Goal: Task Accomplishment & Management: Use online tool/utility

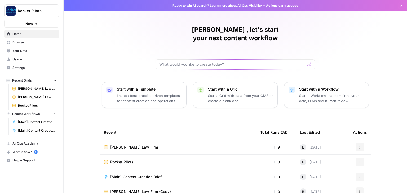
click at [121, 160] on span "Rocket Pilots" at bounding box center [121, 162] width 23 height 5
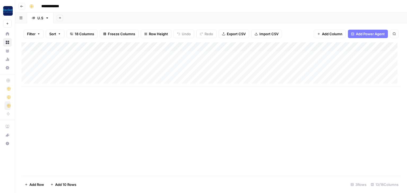
click at [59, 46] on div "Add Column" at bounding box center [211, 64] width 380 height 45
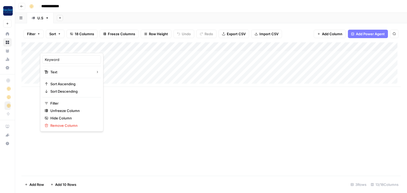
click at [63, 46] on div at bounding box center [90, 47] width 101 height 11
click at [146, 114] on div "Add Column" at bounding box center [211, 109] width 380 height 134
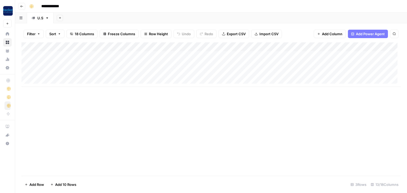
click at [52, 53] on div "Add Column" at bounding box center [211, 64] width 380 height 45
click at [53, 57] on div "Add Column" at bounding box center [211, 64] width 380 height 45
click at [60, 57] on textarea "***" at bounding box center [90, 55] width 101 height 7
type textarea "**********"
click at [161, 55] on div "Add Column" at bounding box center [211, 64] width 380 height 45
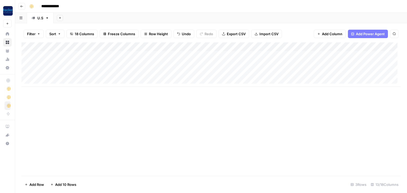
click at [152, 57] on div "Add Column" at bounding box center [211, 64] width 380 height 45
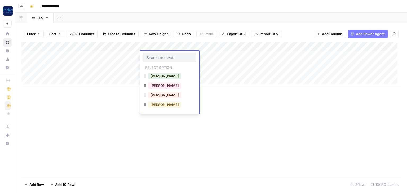
click at [156, 103] on button "Brian" at bounding box center [165, 105] width 33 height 6
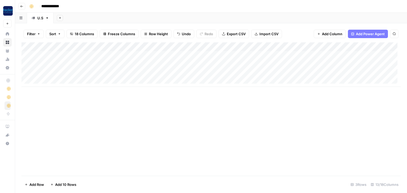
click at [201, 100] on div "Add Column" at bounding box center [211, 109] width 380 height 134
click at [302, 48] on div "Add Column" at bounding box center [211, 64] width 380 height 45
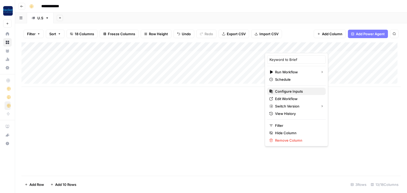
click at [288, 93] on span "Configure Inputs" at bounding box center [298, 91] width 46 height 5
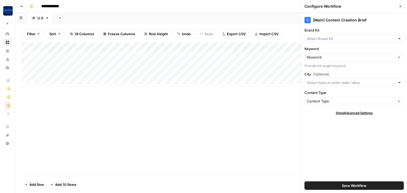
type input "Rocket Pilots"
click at [403, 6] on button "Close" at bounding box center [400, 6] width 7 height 7
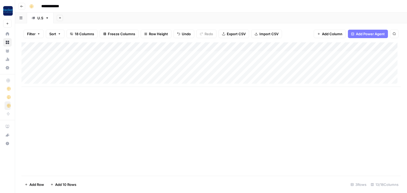
click at [234, 58] on div "Add Column" at bounding box center [211, 64] width 380 height 45
click at [233, 57] on div "Add Column" at bounding box center [211, 64] width 380 height 45
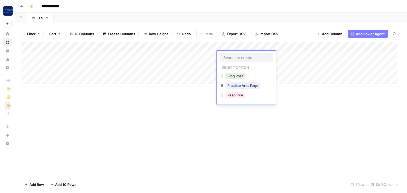
click at [233, 57] on input "text" at bounding box center [247, 57] width 46 height 5
click at [235, 74] on button "Blog Post" at bounding box center [235, 76] width 20 height 6
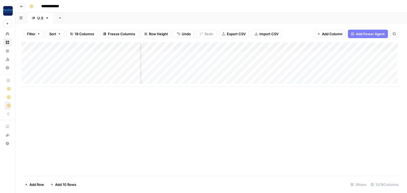
scroll to position [0, 299]
click at [245, 48] on div "Add Column" at bounding box center [211, 64] width 380 height 45
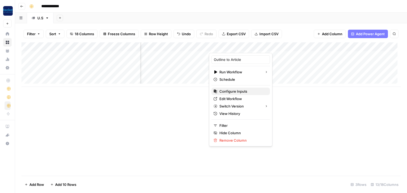
click at [228, 92] on span "Configure Inputs" at bounding box center [243, 91] width 46 height 5
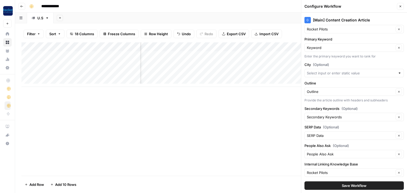
scroll to position [0, 0]
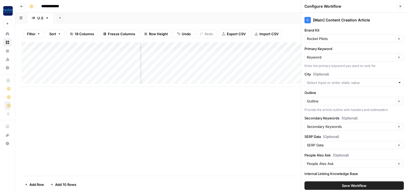
click at [402, 5] on button "Close" at bounding box center [400, 6] width 7 height 7
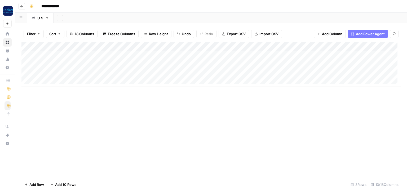
click at [288, 56] on div "Add Column" at bounding box center [211, 64] width 380 height 45
click at [309, 56] on div "Add Column" at bounding box center [211, 64] width 380 height 45
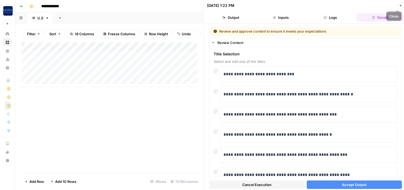
drag, startPoint x: 399, startPoint y: 5, endPoint x: 392, endPoint y: 7, distance: 7.0
click at [399, 6] on button "Close" at bounding box center [400, 5] width 7 height 7
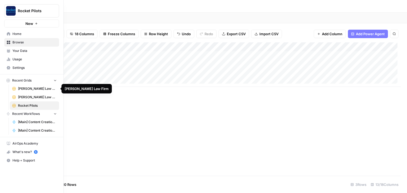
click at [28, 90] on span "[PERSON_NAME] Law Firm" at bounding box center [37, 88] width 39 height 5
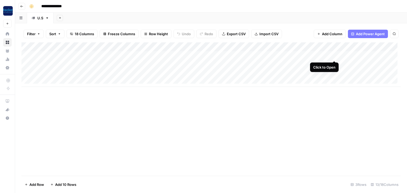
click at [334, 55] on div "Add Column" at bounding box center [211, 64] width 380 height 45
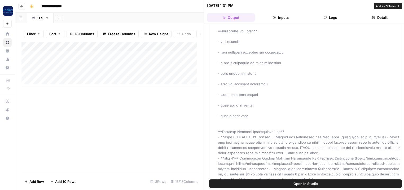
scroll to position [85, 0]
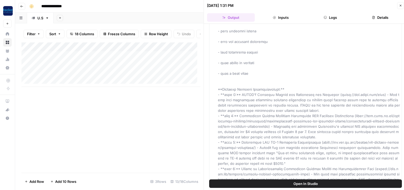
click at [281, 16] on button "Inputs" at bounding box center [281, 17] width 48 height 8
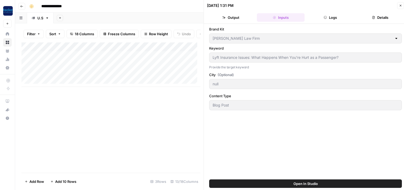
click at [334, 19] on button "Logs" at bounding box center [331, 17] width 48 height 8
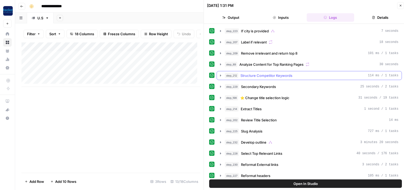
click at [267, 75] on span "Structure Competitor Keywords" at bounding box center [267, 75] width 52 height 5
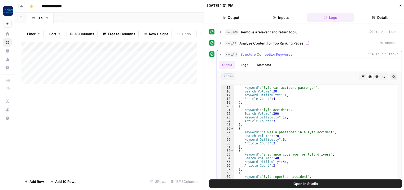
scroll to position [64, 0]
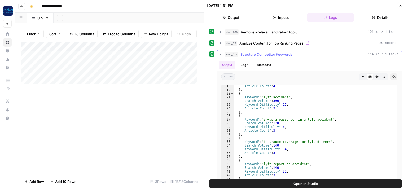
click at [219, 53] on icon "button" at bounding box center [221, 54] width 4 height 4
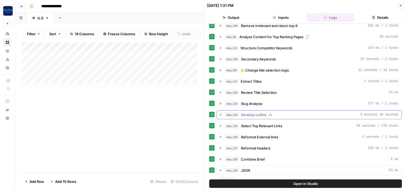
scroll to position [21, 0]
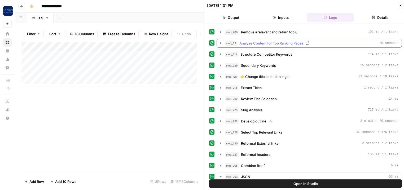
click at [267, 44] on span "Analyze Content for Top Ranking Pages" at bounding box center [272, 43] width 64 height 5
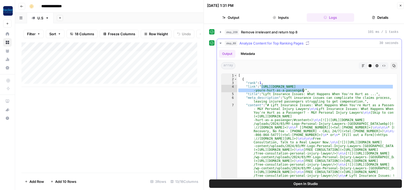
drag, startPoint x: 261, startPoint y: 86, endPoint x: 394, endPoint y: 89, distance: 133.5
click at [394, 89] on div "**********" at bounding box center [309, 125] width 176 height 105
type textarea "**********"
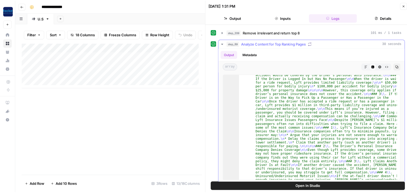
scroll to position [105, 0]
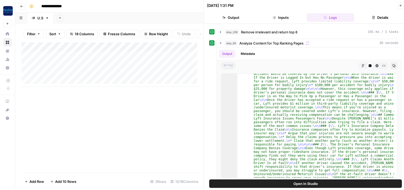
click at [399, 7] on icon "button" at bounding box center [400, 5] width 3 height 3
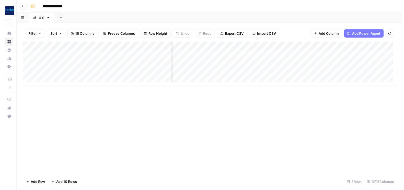
scroll to position [0, 100]
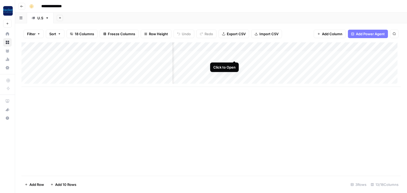
click at [234, 55] on div "Add Column" at bounding box center [211, 64] width 380 height 45
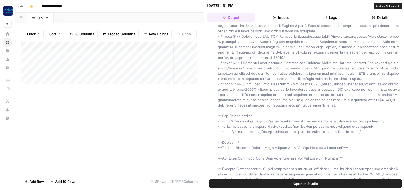
scroll to position [212, 0]
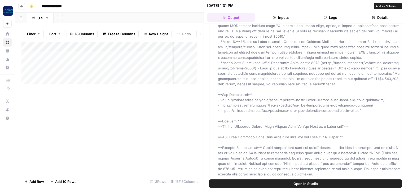
drag, startPoint x: 260, startPoint y: 101, endPoint x: 370, endPoint y: 114, distance: 111.3
click at [400, 3] on button "Close" at bounding box center [400, 5] width 7 height 7
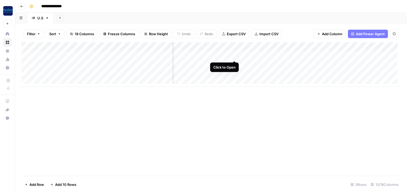
click at [234, 55] on div "Add Column" at bounding box center [211, 64] width 380 height 45
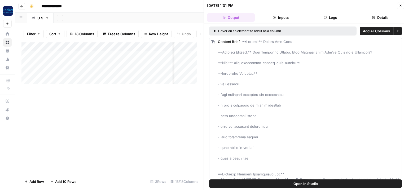
click at [399, 6] on icon "button" at bounding box center [400, 5] width 3 height 3
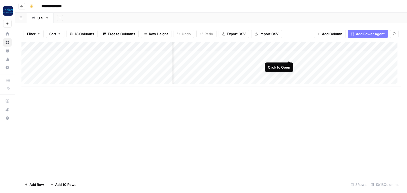
click at [288, 54] on div "Add Column" at bounding box center [211, 64] width 380 height 45
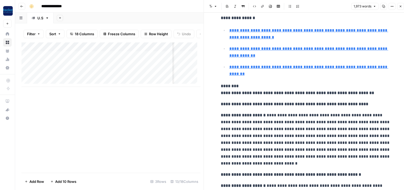
scroll to position [382, 0]
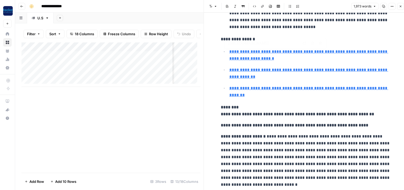
type input "https://levinsonlawgroup.com/lyft-accidents/is-lyft-responsible-for-passenger-i…"
click at [174, 122] on div "Add Column" at bounding box center [110, 107] width 179 height 131
click at [402, 5] on icon "button" at bounding box center [400, 6] width 3 height 3
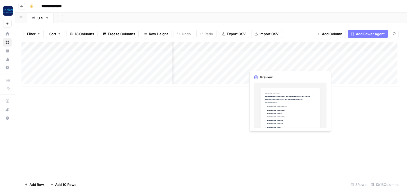
click at [289, 64] on div "Add Column" at bounding box center [211, 64] width 380 height 45
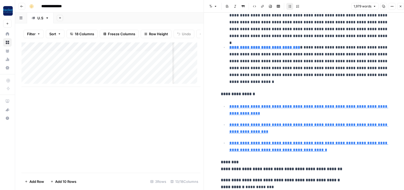
scroll to position [340, 0]
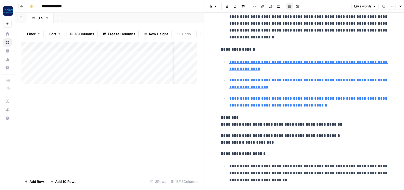
click at [401, 5] on icon "button" at bounding box center [400, 6] width 3 height 3
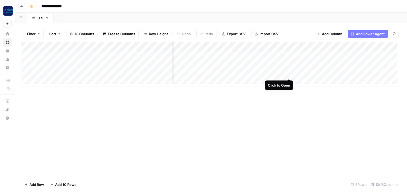
click at [289, 73] on div "Add Column" at bounding box center [211, 64] width 380 height 45
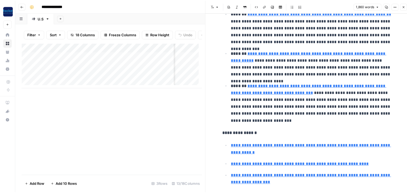
scroll to position [212, 0]
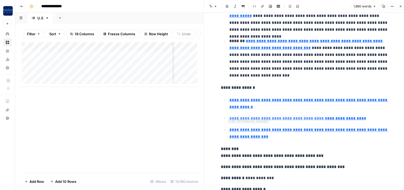
type input "https://www.kraftlaw.com/truck-accident-lawyer/who-may-be-liable-for-a-truck-ac…"
click at [401, 5] on icon "button" at bounding box center [400, 6] width 3 height 3
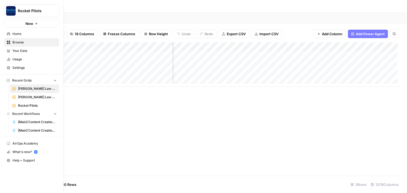
click at [21, 50] on span "Your Data" at bounding box center [34, 51] width 44 height 5
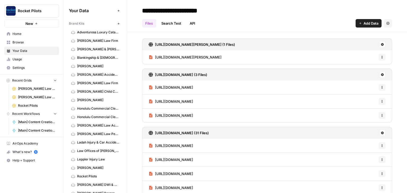
click at [64, 12] on icon "button" at bounding box center [65, 11] width 4 height 4
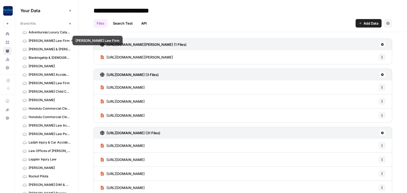
click at [39, 40] on span "[PERSON_NAME] Law Firm" at bounding box center [50, 40] width 42 height 5
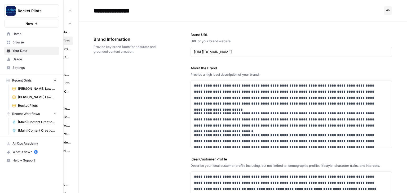
click at [20, 90] on span "[PERSON_NAME] Law Firm" at bounding box center [37, 88] width 39 height 5
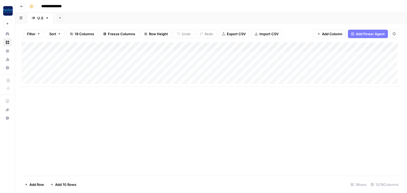
click at [334, 47] on div "Add Column" at bounding box center [211, 64] width 380 height 45
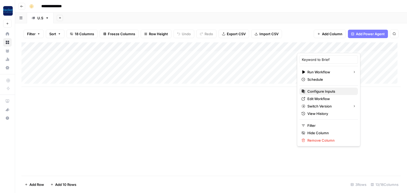
click at [319, 92] on span "Configure Inputs" at bounding box center [331, 91] width 46 height 5
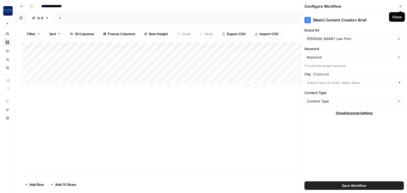
click at [402, 5] on icon "button" at bounding box center [400, 6] width 3 height 3
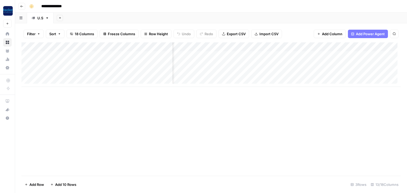
scroll to position [0, 258]
click at [319, 46] on div "Add Column" at bounding box center [211, 64] width 380 height 45
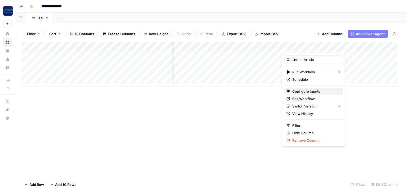
click at [299, 90] on span "Configure Inputs" at bounding box center [316, 91] width 46 height 5
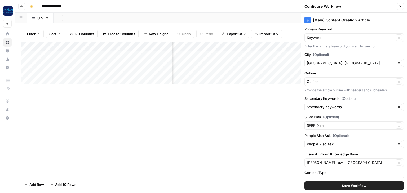
scroll to position [38, 0]
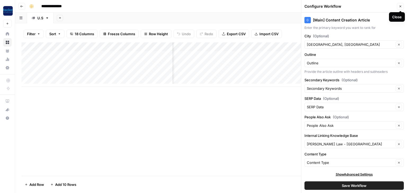
click at [401, 6] on icon "button" at bounding box center [401, 7] width 2 height 2
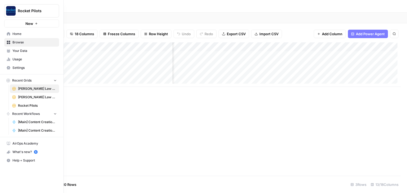
click at [16, 51] on span "Your Data" at bounding box center [34, 51] width 44 height 5
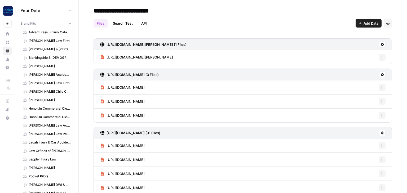
click at [37, 41] on span "[PERSON_NAME] Law Firm" at bounding box center [50, 40] width 42 height 5
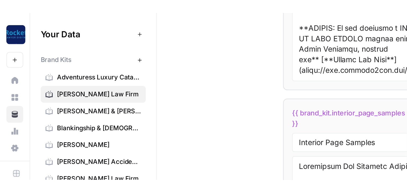
scroll to position [1379, 0]
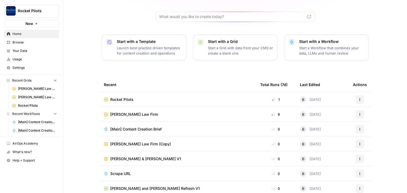
scroll to position [50, 0]
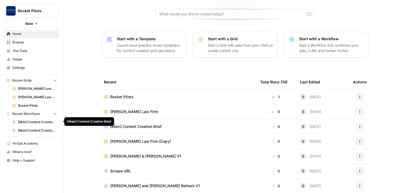
click at [44, 121] on span "[Main] Content Creation Brief" at bounding box center [37, 122] width 39 height 5
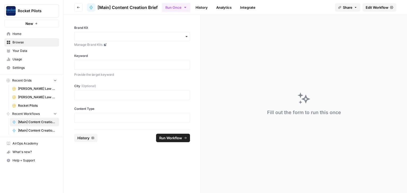
click at [43, 131] on span "[Main] Content Creation Article" at bounding box center [37, 130] width 39 height 5
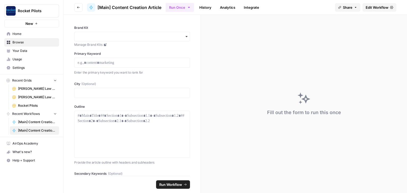
click at [376, 7] on span "Edit Workflow" at bounding box center [377, 7] width 23 height 5
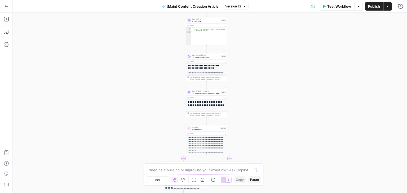
drag, startPoint x: 149, startPoint y: 89, endPoint x: 149, endPoint y: 97, distance: 7.7
click at [149, 97] on div "true false true false Workflow Set Inputs Inputs Condition If city is provided …" at bounding box center [210, 103] width 395 height 181
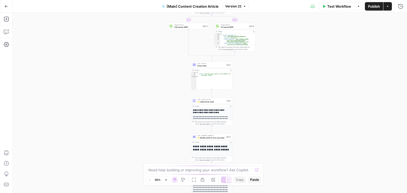
drag, startPoint x: 156, startPoint y: 108, endPoint x: 152, endPoint y: 83, distance: 25.7
click at [156, 114] on div "true false true false Workflow Set Inputs Inputs Condition If city is provided …" at bounding box center [210, 103] width 395 height 181
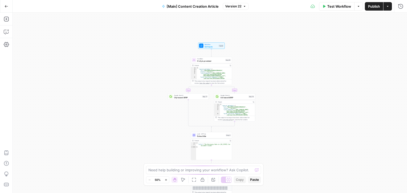
drag, startPoint x: 150, startPoint y: 62, endPoint x: 147, endPoint y: 91, distance: 29.6
click at [150, 125] on div "true false true false Workflow Set Inputs Inputs Condition If city is provided …" at bounding box center [210, 103] width 395 height 181
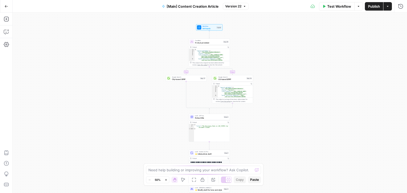
drag, startPoint x: 147, startPoint y: 76, endPoint x: 145, endPoint y: 62, distance: 14.2
click at [145, 62] on div "true false true false Workflow Set Inputs Inputs Condition If city is provided …" at bounding box center [210, 103] width 395 height 181
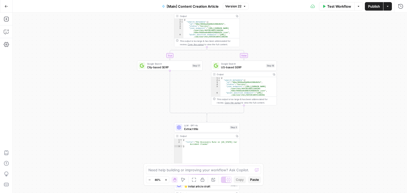
drag, startPoint x: 130, startPoint y: 43, endPoint x: 128, endPoint y: 26, distance: 17.6
click at [128, 25] on div "true false true false Workflow Set Inputs Inputs Condition If city is provided …" at bounding box center [210, 103] width 395 height 181
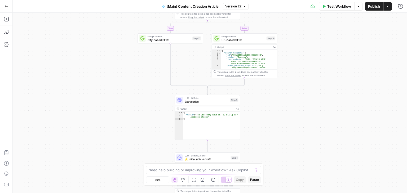
drag, startPoint x: 129, startPoint y: 111, endPoint x: 129, endPoint y: 35, distance: 76.1
click at [129, 35] on div "true false true false Workflow Set Inputs Inputs Condition If city is provided …" at bounding box center [210, 103] width 395 height 181
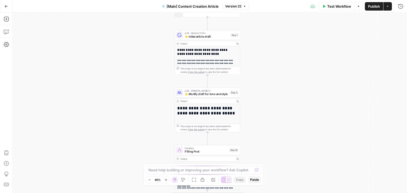
drag, startPoint x: 137, startPoint y: 98, endPoint x: 137, endPoint y: 44, distance: 53.8
click at [137, 44] on div "true false true false Workflow Set Inputs Inputs Condition If city is provided …" at bounding box center [210, 103] width 395 height 181
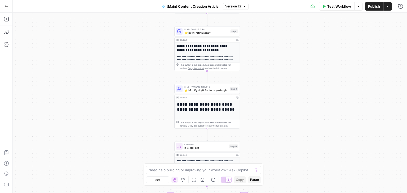
click at [197, 32] on span "⭐️ Initial article draft" at bounding box center [207, 33] width 45 height 4
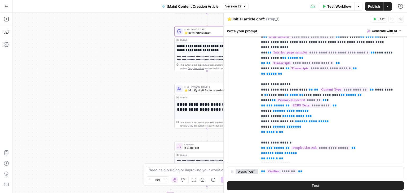
scroll to position [212, 0]
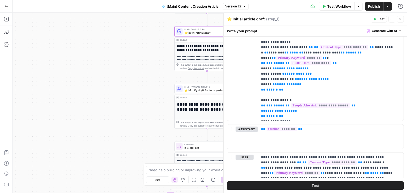
click at [251, 93] on div "user Delete" at bounding box center [245, 13] width 18 height 212
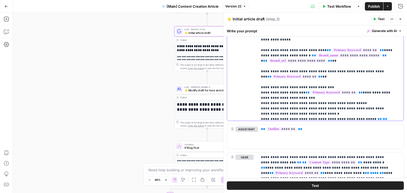
scroll to position [773, 0]
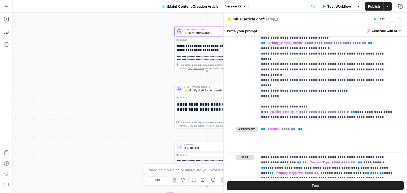
click at [5, 6] on icon "button" at bounding box center [6, 6] width 3 height 2
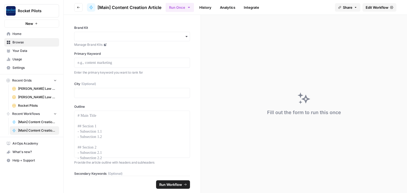
click at [19, 53] on span "Your Data" at bounding box center [34, 51] width 44 height 5
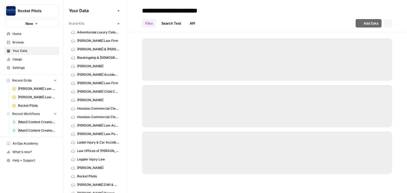
click at [18, 41] on span "Browse" at bounding box center [34, 42] width 44 height 5
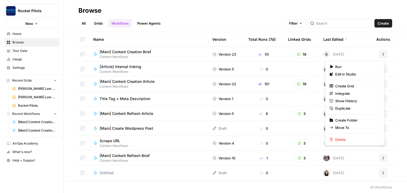
click at [382, 54] on icon "button" at bounding box center [383, 54] width 3 height 3
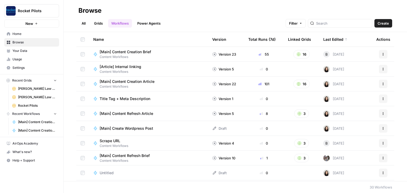
click at [223, 12] on h2 "Browse" at bounding box center [236, 10] width 314 height 8
click at [143, 52] on span "[Main] Content Creation Brief" at bounding box center [125, 51] width 51 height 5
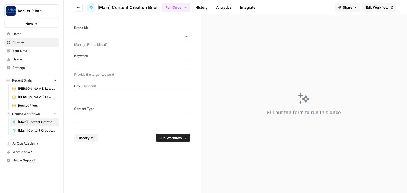
click at [392, 8] on icon at bounding box center [391, 7] width 3 height 3
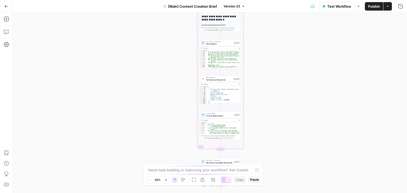
drag, startPoint x: 163, startPoint y: 59, endPoint x: 173, endPoint y: 134, distance: 75.6
click at [173, 134] on div "true false true false Workflow Set Inputs Inputs Condition If city is provided …" at bounding box center [210, 103] width 395 height 181
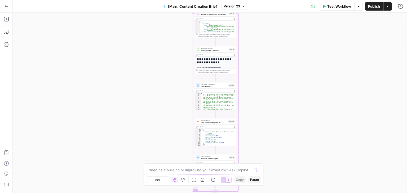
drag, startPoint x: 173, startPoint y: 106, endPoint x: 170, endPoint y: 117, distance: 11.9
click at [170, 117] on div "true false true false Workflow Set Inputs Inputs Condition If city is provided …" at bounding box center [210, 103] width 395 height 181
click at [390, 5] on button "Actions" at bounding box center [388, 6] width 8 height 8
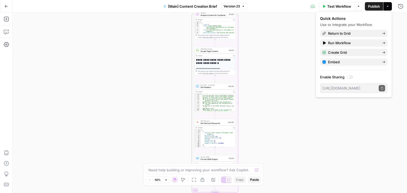
click at [267, 34] on div "true false true false Workflow Set Inputs Inputs Condition If city is provided …" at bounding box center [210, 103] width 395 height 181
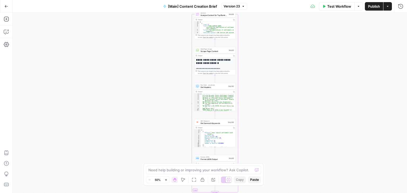
click at [8, 3] on button "Go Back" at bounding box center [7, 7] width 10 height 10
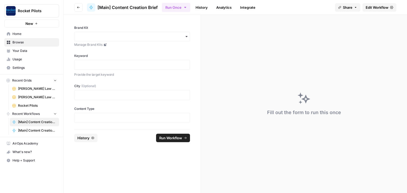
drag, startPoint x: 36, startPoint y: 133, endPoint x: 34, endPoint y: 128, distance: 5.4
click at [36, 133] on link "[Main] Content Creation Article" at bounding box center [34, 131] width 49 height 8
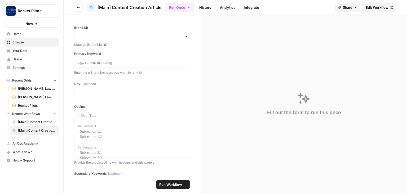
click at [35, 123] on span "[Main] Content Creation Brief" at bounding box center [37, 122] width 39 height 5
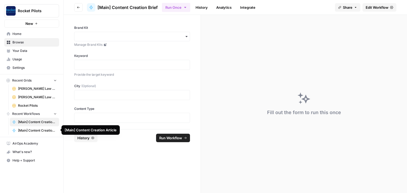
click at [34, 131] on span "[Main] Content Creation Article" at bounding box center [37, 130] width 39 height 5
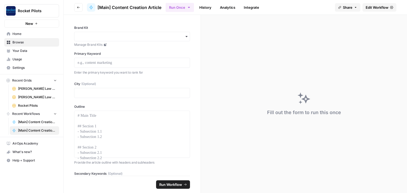
click at [33, 120] on span "[Main] Content Creation Brief" at bounding box center [37, 122] width 39 height 5
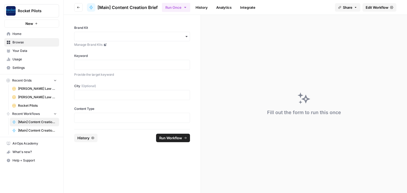
click at [380, 8] on span "Edit Workflow" at bounding box center [377, 7] width 23 height 5
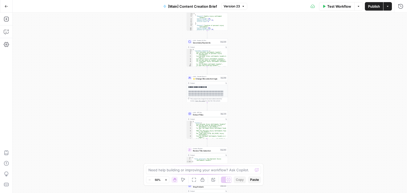
drag, startPoint x: 162, startPoint y: 111, endPoint x: 159, endPoint y: 32, distance: 79.6
click at [159, 32] on div "true false true false Workflow Set Inputs Inputs Condition If city is provided …" at bounding box center [210, 103] width 395 height 181
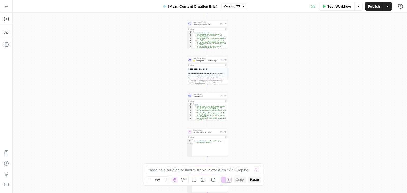
drag, startPoint x: 161, startPoint y: 98, endPoint x: 161, endPoint y: 34, distance: 63.4
click at [161, 34] on div "true false true false Workflow Set Inputs Inputs Condition If city is provided …" at bounding box center [210, 103] width 395 height 181
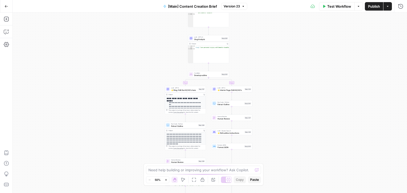
drag, startPoint x: 170, startPoint y: 55, endPoint x: 170, endPoint y: 20, distance: 34.5
click at [170, 20] on div "true false true false Workflow Set Inputs Inputs Condition If city is provided …" at bounding box center [210, 103] width 395 height 181
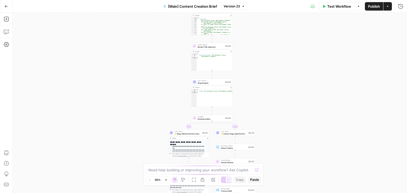
drag, startPoint x: 144, startPoint y: 62, endPoint x: 146, endPoint y: 108, distance: 46.5
click at [146, 128] on div "true false true false Workflow Set Inputs Inputs Condition If city is provided …" at bounding box center [210, 103] width 395 height 181
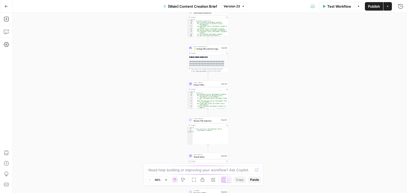
drag, startPoint x: 152, startPoint y: 77, endPoint x: 148, endPoint y: 120, distance: 43.4
click at [148, 139] on div "true false true false Workflow Set Inputs Inputs Condition If city is provided …" at bounding box center [210, 103] width 395 height 181
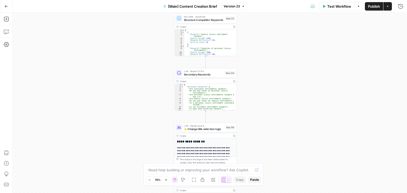
drag, startPoint x: 159, startPoint y: 102, endPoint x: 155, endPoint y: 163, distance: 61.6
click at [155, 163] on div "true false true false Workflow Set Inputs Inputs Condition If city is provided …" at bounding box center [210, 103] width 395 height 181
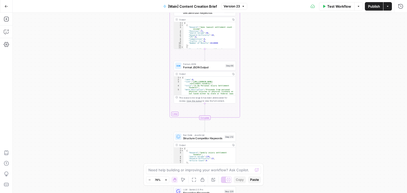
drag, startPoint x: 144, startPoint y: 77, endPoint x: 142, endPoint y: 128, distance: 51.0
click at [143, 172] on div "true false true false Workflow Set Inputs Inputs Condition If city is provided …" at bounding box center [210, 103] width 395 height 181
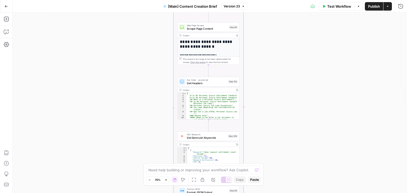
drag, startPoint x: 138, startPoint y: 68, endPoint x: 139, endPoint y: 133, distance: 64.5
click at [141, 193] on html "Rocket Pilots New Home Browse Your Data Usage Settings Recent Grids [PERSON_NAM…" at bounding box center [203, 96] width 407 height 193
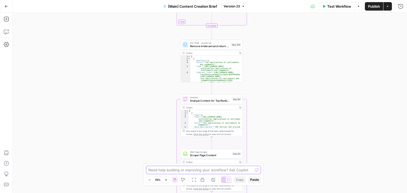
drag, startPoint x: 151, startPoint y: 89, endPoint x: 152, endPoint y: 181, distance: 92.6
click at [152, 181] on body "Rocket Pilots New Home Browse Your Data Usage Settings Recent Grids [PERSON_NAM…" at bounding box center [203, 96] width 407 height 193
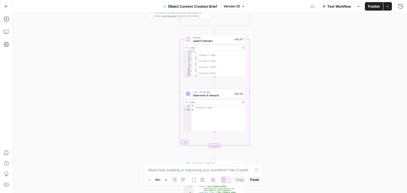
drag, startPoint x: 162, startPoint y: 176, endPoint x: 162, endPoint y: 189, distance: 13.8
click at [162, 189] on div "true false true false Workflow Set Inputs Inputs Condition If city is provided …" at bounding box center [210, 103] width 395 height 181
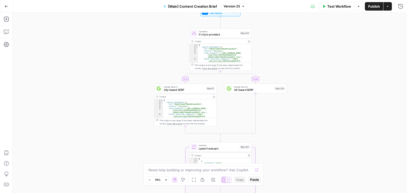
drag, startPoint x: 155, startPoint y: 69, endPoint x: 160, endPoint y: 173, distance: 104.6
click at [160, 173] on body "Rocket Pilots New Home Browse Your Data Usage Settings Recent Grids [PERSON_NAM…" at bounding box center [203, 96] width 407 height 193
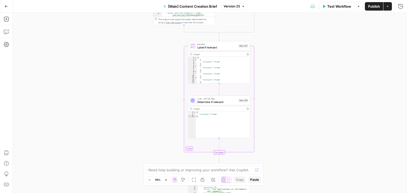
drag, startPoint x: 135, startPoint y: 120, endPoint x: 134, endPoint y: 30, distance: 89.9
click at [134, 9] on div "Go Back [Main] Content Creation Brief Version 23 Test Workflow Options Publish …" at bounding box center [203, 96] width 407 height 193
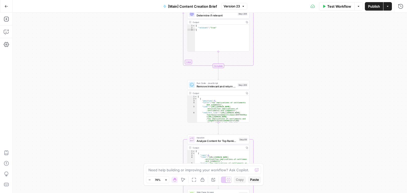
drag, startPoint x: 133, startPoint y: 69, endPoint x: 133, endPoint y: -8, distance: 77.7
click at [133, 0] on html "Rocket Pilots New Home Browse Your Data Usage Settings Recent Grids [PERSON_NAM…" at bounding box center [203, 96] width 407 height 193
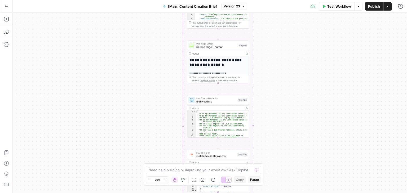
drag, startPoint x: 137, startPoint y: 92, endPoint x: 137, endPoint y: 5, distance: 87.3
click at [137, 5] on div "Go Back [Main] Content Creation Brief Version 23 Test Workflow Options Publish …" at bounding box center [203, 96] width 407 height 193
click at [139, 16] on div "true false true false Workflow Set Inputs Inputs Condition If city is provided …" at bounding box center [210, 103] width 395 height 181
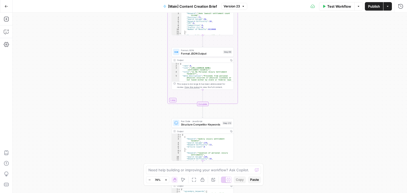
drag, startPoint x: 139, startPoint y: 47, endPoint x: 133, endPoint y: 12, distance: 36.1
click at [133, 12] on div "Go Back [Main] Content Creation Brief Version 23 Test Workflow Options Publish …" at bounding box center [203, 96] width 407 height 193
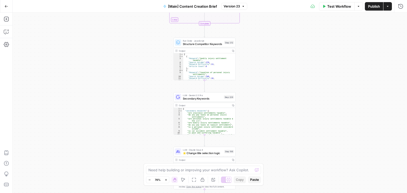
drag, startPoint x: 149, startPoint y: 39, endPoint x: 151, endPoint y: 24, distance: 15.1
click at [151, 24] on div "true false true false Workflow Set Inputs Inputs Condition If city is provided …" at bounding box center [210, 103] width 395 height 181
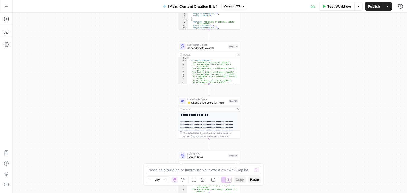
drag, startPoint x: 155, startPoint y: 64, endPoint x: 158, endPoint y: 46, distance: 17.4
click at [157, 45] on div "true false true false Workflow Set Inputs Inputs Condition If city is provided …" at bounding box center [210, 103] width 395 height 181
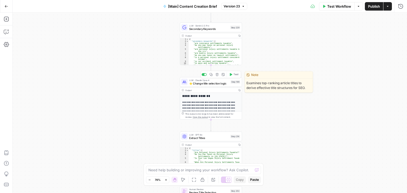
click at [199, 84] on span "⭐️ Change title selection logic" at bounding box center [209, 83] width 40 height 4
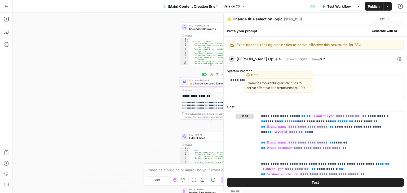
click at [199, 84] on span "⭐️ Change title selection logic" at bounding box center [209, 83] width 40 height 4
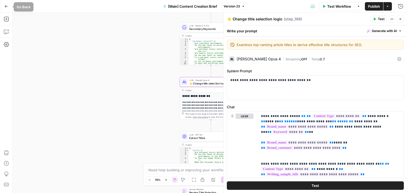
click at [8, 5] on button "Go Back" at bounding box center [7, 7] width 10 height 10
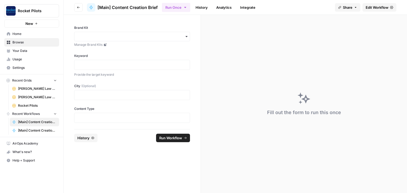
click at [80, 6] on button "Go back" at bounding box center [78, 7] width 8 height 8
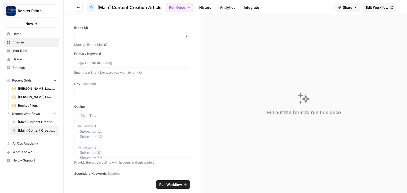
click at [80, 6] on button "Go back" at bounding box center [78, 7] width 8 height 8
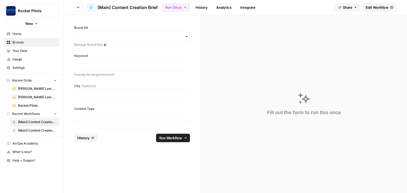
click at [80, 6] on button "Go back" at bounding box center [78, 7] width 8 height 8
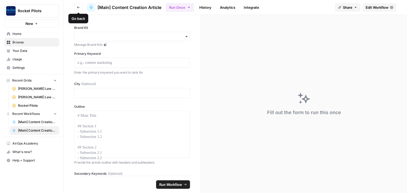
click at [80, 6] on button "Go back" at bounding box center [78, 7] width 8 height 8
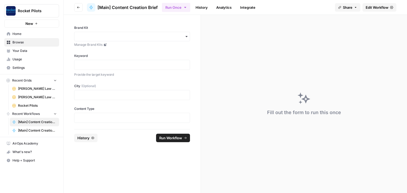
click at [29, 119] on link "[Main] Content Creation Brief" at bounding box center [34, 122] width 49 height 8
click at [28, 132] on span "[Main] Content Creation Article" at bounding box center [37, 130] width 39 height 5
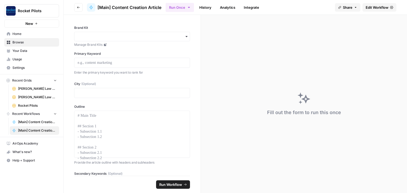
click at [28, 121] on span "[Main] Content Creation Brief" at bounding box center [37, 122] width 39 height 5
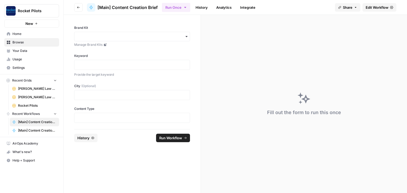
click at [390, 7] on icon at bounding box center [391, 7] width 3 height 3
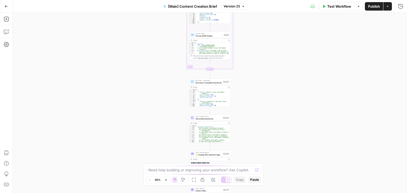
click at [388, 7] on icon "button" at bounding box center [387, 6] width 3 height 3
click at [400, 5] on icon "button" at bounding box center [400, 6] width 5 height 5
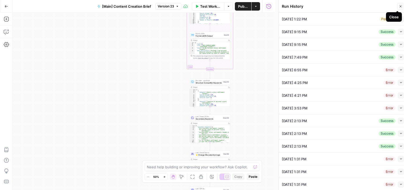
click at [401, 6] on icon "button" at bounding box center [400, 6] width 3 height 3
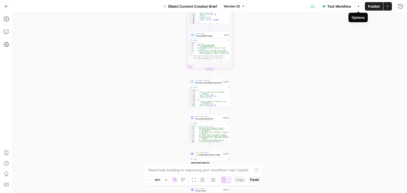
click at [362, 6] on button "Options" at bounding box center [359, 6] width 8 height 8
click at [6, 7] on icon "button" at bounding box center [7, 7] width 4 height 4
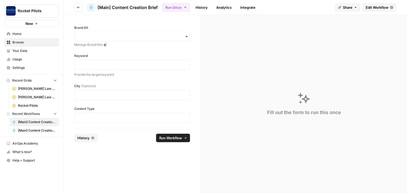
click at [202, 7] on link "History" at bounding box center [202, 7] width 19 height 8
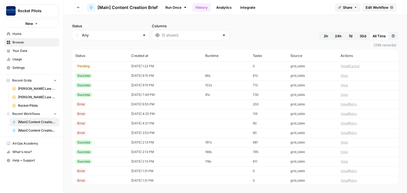
click at [221, 6] on link "Analytics" at bounding box center [224, 7] width 22 height 8
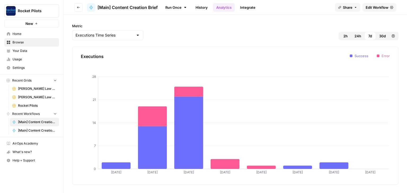
click at [244, 7] on link "Integrate" at bounding box center [248, 7] width 22 height 8
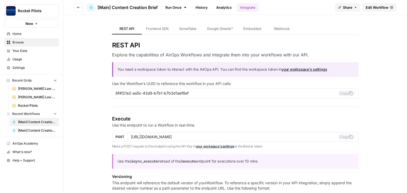
click at [212, 29] on span "Google Sheets™" at bounding box center [220, 28] width 26 height 5
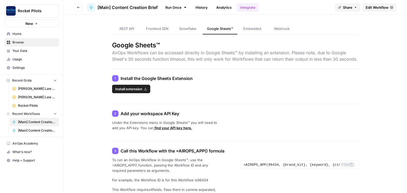
click at [22, 31] on link "Home" at bounding box center [31, 34] width 55 height 8
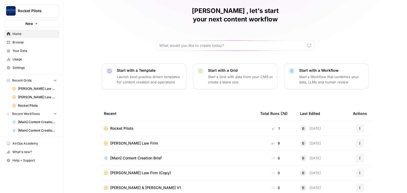
scroll to position [42, 0]
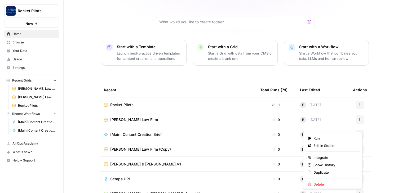
click at [359, 133] on icon "button" at bounding box center [360, 134] width 3 height 3
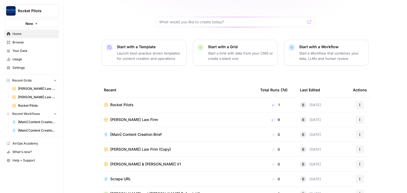
click at [137, 132] on span "[Main] Content Creation Brief" at bounding box center [135, 134] width 51 height 5
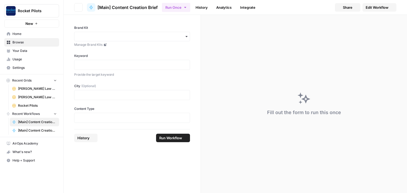
click at [137, 127] on div "Brand Kit Manage Brand Kits Keyword Provide the target keyword City (Optional) …" at bounding box center [132, 72] width 137 height 115
click at [376, 9] on span "Edit Workflow" at bounding box center [377, 7] width 23 height 5
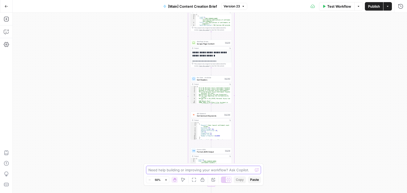
drag, startPoint x: 169, startPoint y: 63, endPoint x: 170, endPoint y: 173, distance: 110.1
click at [170, 173] on body "Rocket Pilots New Home Browse Your Data Usage Settings Recent Grids [PERSON_NAM…" at bounding box center [203, 96] width 407 height 193
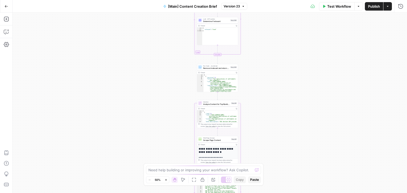
drag, startPoint x: 168, startPoint y: 88, endPoint x: 172, endPoint y: 169, distance: 81.3
click at [173, 177] on body "Rocket Pilots New Home Browse Your Data Usage Settings Recent Grids [PERSON_NAM…" at bounding box center [203, 96] width 407 height 193
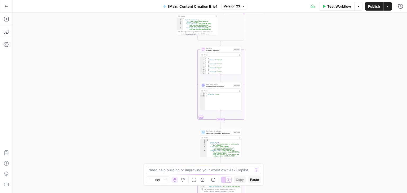
drag, startPoint x: 179, startPoint y: 141, endPoint x: 177, endPoint y: 170, distance: 29.0
click at [179, 177] on body "Rocket Pilots New Home Browse Your Data Usage Settings Recent Grids [PERSON_NAM…" at bounding box center [203, 96] width 407 height 193
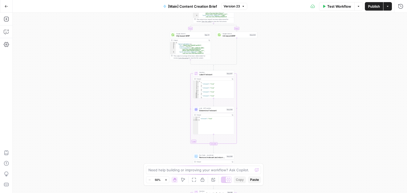
drag, startPoint x: 173, startPoint y: 79, endPoint x: 166, endPoint y: 80, distance: 7.1
click at [166, 61] on div "true false true false Workflow Set Inputs Inputs Condition If city is provided …" at bounding box center [210, 103] width 395 height 181
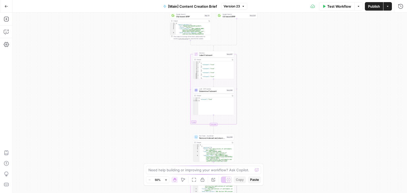
drag, startPoint x: 167, startPoint y: 94, endPoint x: 169, endPoint y: 60, distance: 34.0
click at [169, 60] on div "true false true false Workflow Set Inputs Inputs Condition If city is provided …" at bounding box center [210, 103] width 395 height 181
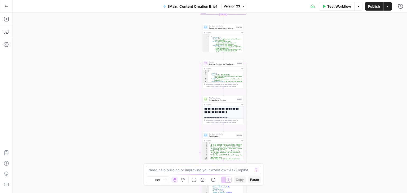
drag, startPoint x: 168, startPoint y: 108, endPoint x: 176, endPoint y: 31, distance: 78.2
click at [176, 31] on div "true false true false Workflow Set Inputs Inputs Condition If city is provided …" at bounding box center [210, 103] width 395 height 181
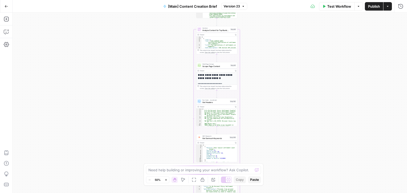
drag, startPoint x: 179, startPoint y: 114, endPoint x: 168, endPoint y: 50, distance: 64.9
click at [168, 50] on div "true false true false Workflow Set Inputs Inputs Condition If city is provided …" at bounding box center [210, 103] width 395 height 181
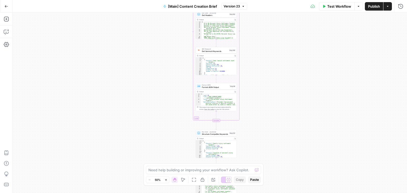
drag, startPoint x: 166, startPoint y: 113, endPoint x: 171, endPoint y: 58, distance: 55.2
click at [171, 58] on div "true false true false Workflow Set Inputs Inputs Condition If city is provided …" at bounding box center [210, 103] width 395 height 181
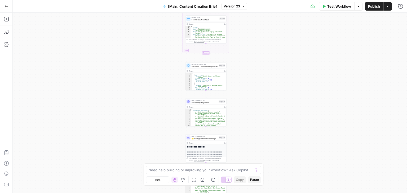
drag, startPoint x: 173, startPoint y: 83, endPoint x: 168, endPoint y: 54, distance: 29.5
click at [168, 54] on div "true false true false Workflow Set Inputs Inputs Condition If city is provided …" at bounding box center [210, 103] width 395 height 181
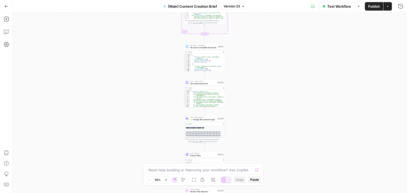
drag, startPoint x: 167, startPoint y: 81, endPoint x: 168, endPoint y: 65, distance: 16.2
click at [168, 66] on div "true false true false Workflow Set Inputs Inputs Condition If city is provided …" at bounding box center [210, 103] width 395 height 181
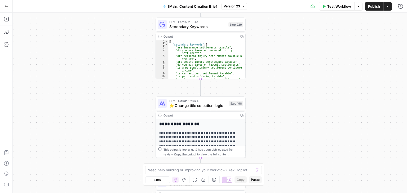
click at [189, 103] on span "⭐️ Change title selection logic" at bounding box center [199, 106] width 58 height 6
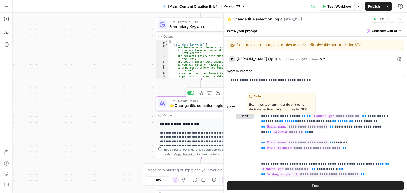
click at [189, 103] on span "⭐️ Change title selection logic" at bounding box center [199, 106] width 58 height 6
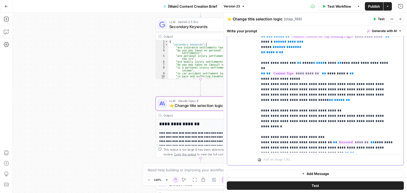
scroll to position [177, 0]
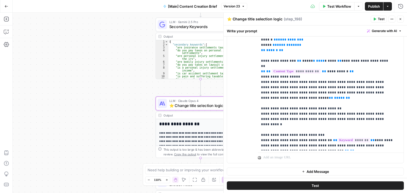
click at [127, 140] on div "true false true false Workflow Set Inputs Inputs Condition If city is provided …" at bounding box center [210, 103] width 395 height 181
click at [401, 20] on icon "button" at bounding box center [400, 19] width 3 height 3
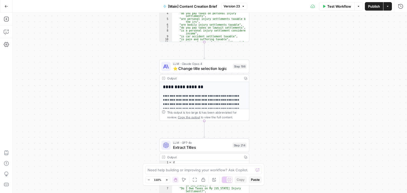
drag, startPoint x: 143, startPoint y: 113, endPoint x: 149, endPoint y: 66, distance: 46.8
click at [149, 62] on div "true false true false Workflow Set Inputs Inputs Condition If city is provided …" at bounding box center [210, 103] width 395 height 181
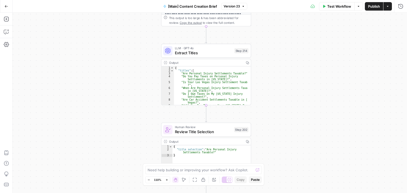
drag, startPoint x: 152, startPoint y: 114, endPoint x: 151, endPoint y: 35, distance: 79.0
click at [151, 35] on div "true false true false Workflow Set Inputs Inputs Condition If city is provided …" at bounding box center [210, 103] width 395 height 181
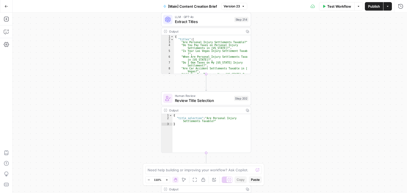
drag, startPoint x: 151, startPoint y: 74, endPoint x: 150, endPoint y: 48, distance: 25.5
click at [150, 37] on div "true false true false Workflow Set Inputs Inputs Condition If city is provided …" at bounding box center [210, 103] width 395 height 181
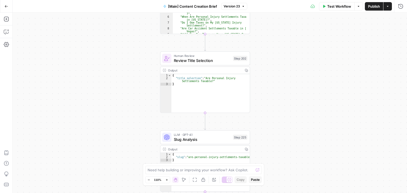
drag, startPoint x: 150, startPoint y: 112, endPoint x: 150, endPoint y: 49, distance: 63.7
click at [150, 47] on div "true false true false Workflow Set Inputs Inputs Condition If city is provided …" at bounding box center [210, 103] width 395 height 181
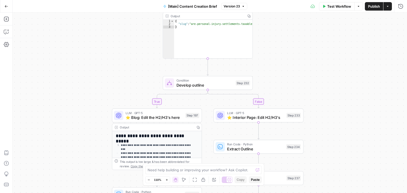
drag, startPoint x: 149, startPoint y: 107, endPoint x: 151, endPoint y: 54, distance: 53.1
click at [151, 54] on div "true false true false Workflow Set Inputs Inputs Condition If city is provided …" at bounding box center [210, 103] width 395 height 181
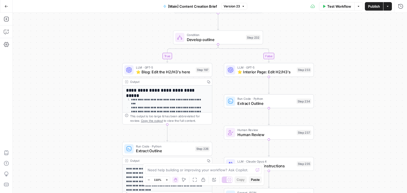
drag, startPoint x: 123, startPoint y: 98, endPoint x: 133, endPoint y: 55, distance: 44.4
click at [133, 55] on div "true false true false Workflow Set Inputs Inputs Condition If city is provided …" at bounding box center [210, 103] width 395 height 181
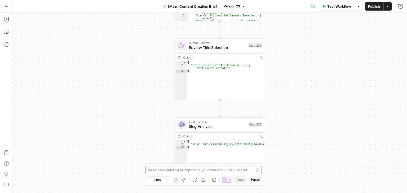
drag, startPoint x: 147, startPoint y: 47, endPoint x: 149, endPoint y: 203, distance: 156.2
click at [149, 193] on html "Rocket Pilots New Home Browse Your Data Usage Settings Recent Grids [PERSON_NAM…" at bounding box center [203, 96] width 407 height 193
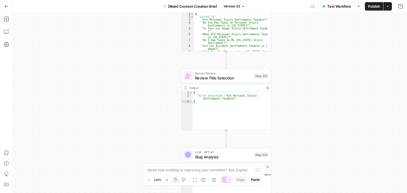
drag, startPoint x: 137, startPoint y: 89, endPoint x: 134, endPoint y: 203, distance: 113.8
click at [134, 193] on html "Rocket Pilots New Home Browse Your Data Usage Settings Recent Grids [PERSON_NAM…" at bounding box center [203, 96] width 407 height 193
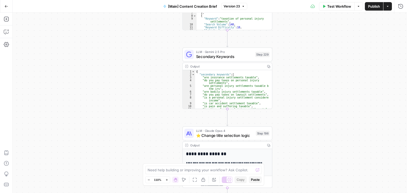
drag, startPoint x: 141, startPoint y: 170, endPoint x: 140, endPoint y: 179, distance: 9.3
click at [140, 179] on div "true false true false Workflow Set Inputs Inputs Condition If city is provided …" at bounding box center [210, 103] width 395 height 181
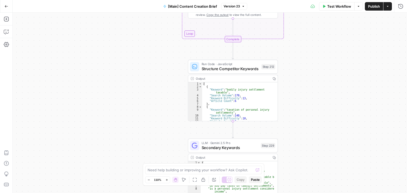
drag, startPoint x: 156, startPoint y: 89, endPoint x: 152, endPoint y: 124, distance: 35.3
click at [159, 175] on body "Rocket Pilots New Home Browse Your Data Usage Settings Recent Grids [PERSON_NAM…" at bounding box center [203, 96] width 407 height 193
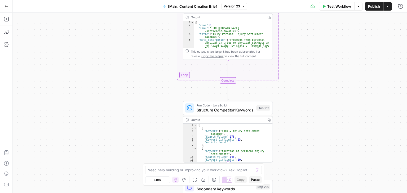
drag, startPoint x: 152, startPoint y: 120, endPoint x: 150, endPoint y: 36, distance: 83.6
click at [150, 36] on div "true false true false Workflow Set Inputs Inputs Condition If city is provided …" at bounding box center [210, 103] width 395 height 181
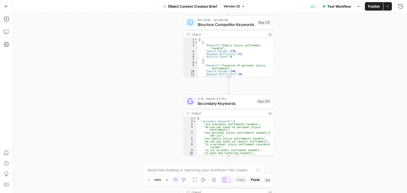
drag, startPoint x: 144, startPoint y: 139, endPoint x: 146, endPoint y: 37, distance: 101.9
click at [146, 37] on div "true false true false Workflow Set Inputs Inputs Condition If city is provided …" at bounding box center [210, 103] width 395 height 181
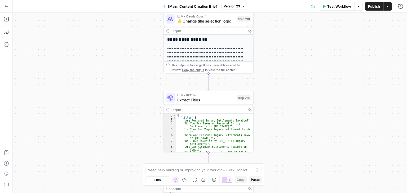
drag, startPoint x: 139, startPoint y: 117, endPoint x: 117, endPoint y: 70, distance: 51.6
click at [115, 62] on div "true false true false Workflow Set Inputs Inputs Condition If city is provided …" at bounding box center [210, 103] width 395 height 181
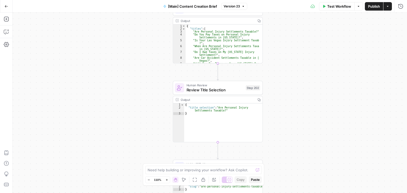
drag, startPoint x: 132, startPoint y: 120, endPoint x: 144, endPoint y: 47, distance: 73.9
click at [144, 42] on div "true false true false Workflow Set Inputs Inputs Condition If city is provided …" at bounding box center [210, 103] width 395 height 181
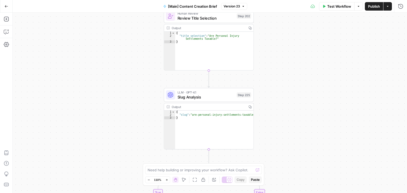
drag, startPoint x: 137, startPoint y: 114, endPoint x: 128, endPoint y: 52, distance: 62.5
click at [128, 52] on div "true false true false Workflow Set Inputs Inputs Condition If city is provided …" at bounding box center [210, 103] width 395 height 181
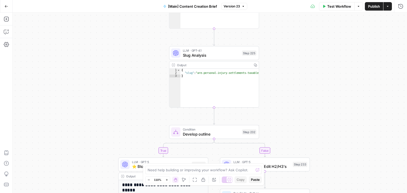
drag, startPoint x: 134, startPoint y: 117, endPoint x: 141, endPoint y: 51, distance: 66.1
click at [141, 51] on div "true false true false Workflow Set Inputs Inputs Condition If city is provided …" at bounding box center [210, 103] width 395 height 181
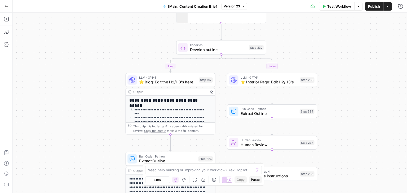
drag, startPoint x: 133, startPoint y: 117, endPoint x: 141, endPoint y: 65, distance: 52.9
click at [139, 57] on div "true false true false Workflow Set Inputs Inputs Condition If city is provided …" at bounding box center [210, 103] width 395 height 181
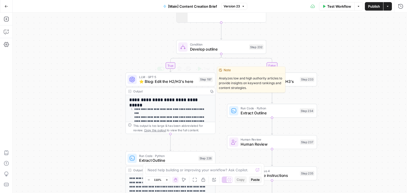
click at [157, 81] on span "⭐️ Blog: Edit the H2/H3's here" at bounding box center [168, 82] width 58 height 6
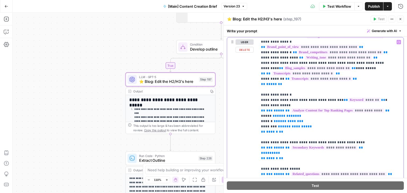
scroll to position [44, 0]
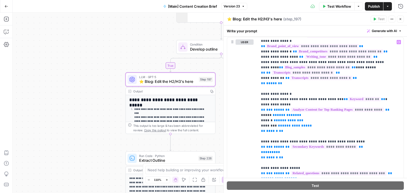
click at [5, 8] on button "Go Back" at bounding box center [7, 7] width 10 height 10
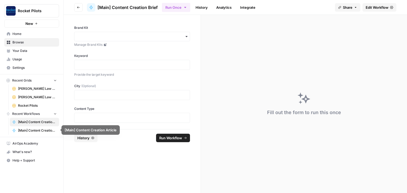
click at [31, 130] on span "[Main] Content Creation Article" at bounding box center [37, 130] width 39 height 5
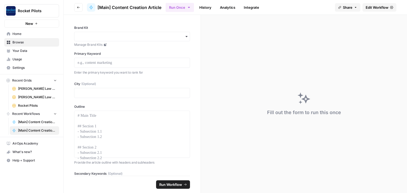
click at [372, 8] on span "Edit Workflow" at bounding box center [377, 7] width 23 height 5
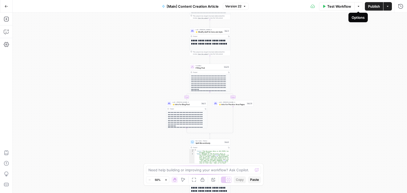
click at [358, 8] on button "Options" at bounding box center [359, 6] width 8 height 8
drag, startPoint x: 385, startPoint y: 30, endPoint x: 389, endPoint y: 13, distance: 17.0
click at [385, 29] on div "true false true false Workflow Set Inputs Inputs Condition If city is provided …" at bounding box center [210, 103] width 395 height 181
click at [390, 10] on button "Actions" at bounding box center [388, 6] width 8 height 8
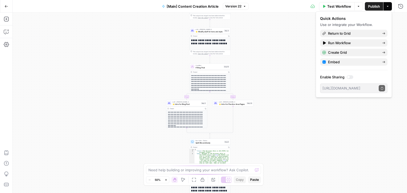
click at [290, 30] on div "true false true false Workflow Set Inputs Inputs Condition If city is provided …" at bounding box center [210, 103] width 395 height 181
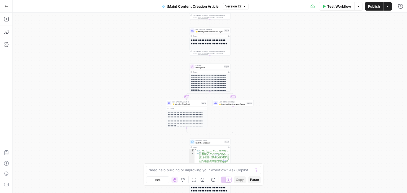
click at [246, 6] on icon "button" at bounding box center [244, 6] width 3 height 3
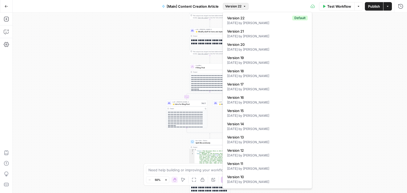
click at [144, 25] on div "true false true false Workflow Set Inputs Inputs Condition If city is provided …" at bounding box center [210, 103] width 395 height 181
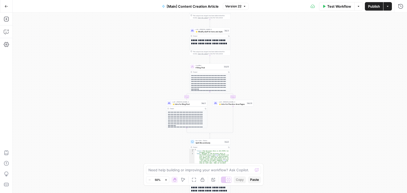
click at [7, 6] on icon "button" at bounding box center [6, 6] width 3 height 2
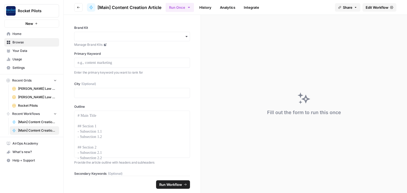
click at [28, 121] on span "[Main] Content Creation Brief" at bounding box center [37, 122] width 39 height 5
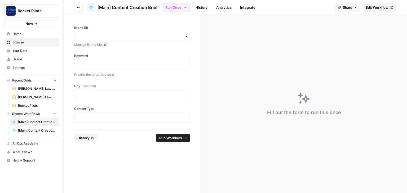
click at [373, 8] on span "Edit Workflow" at bounding box center [377, 7] width 23 height 5
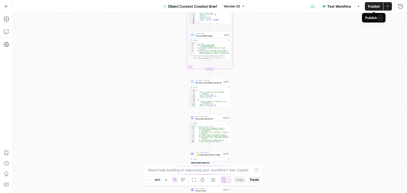
click at [389, 9] on button "Actions" at bounding box center [388, 6] width 8 height 8
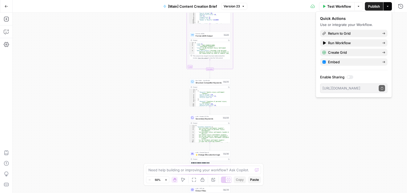
click at [237, 6] on span "Version 23" at bounding box center [232, 6] width 16 height 5
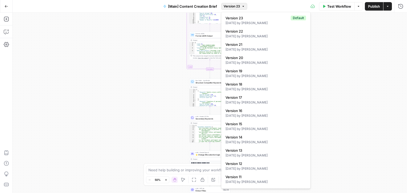
click at [5, 6] on icon "button" at bounding box center [6, 6] width 3 height 2
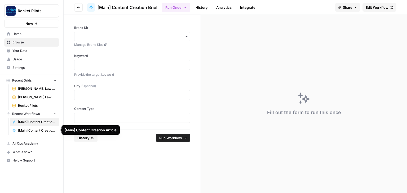
click at [38, 131] on span "[Main] Content Creation Article" at bounding box center [37, 130] width 39 height 5
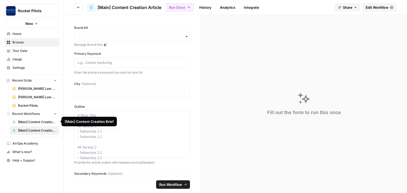
click at [35, 120] on span "[Main] Content Creation Brief" at bounding box center [37, 122] width 39 height 5
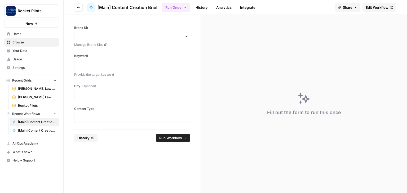
click at [125, 8] on span "[Main] Content Creation Brief" at bounding box center [128, 7] width 60 height 6
click at [107, 6] on span "[Main] Content Creation Brief" at bounding box center [128, 7] width 60 height 6
click at [370, 8] on span "Edit Workflow" at bounding box center [377, 7] width 23 height 5
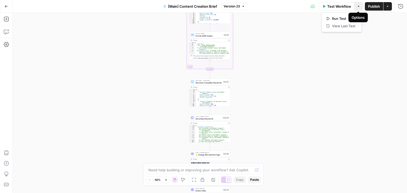
click at [361, 8] on button "Options" at bounding box center [359, 6] width 8 height 8
drag, startPoint x: 383, startPoint y: 28, endPoint x: 386, endPoint y: 18, distance: 10.1
click at [383, 27] on div "true false true false Workflow Set Inputs Inputs Condition If city is provided …" at bounding box center [210, 103] width 395 height 181
click at [390, 11] on div "Test Workflow Options Publish Actions Run History" at bounding box center [327, 6] width 160 height 12
click at [389, 9] on button "Actions" at bounding box center [388, 6] width 8 height 8
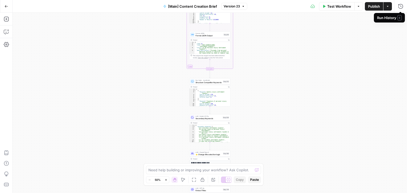
click at [390, 7] on button "Actions" at bounding box center [388, 6] width 8 height 8
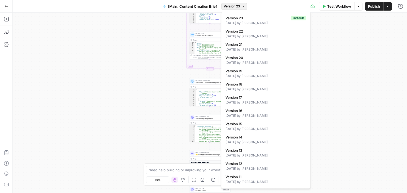
click at [238, 7] on span "Version 23" at bounding box center [232, 6] width 16 height 5
click at [146, 29] on div "true false true false Workflow Set Inputs Inputs Condition If city is provided …" at bounding box center [210, 103] width 395 height 181
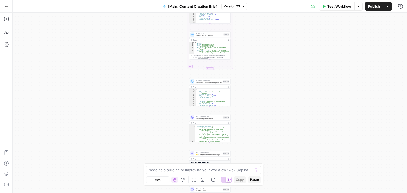
click at [6, 7] on icon "button" at bounding box center [7, 7] width 4 height 4
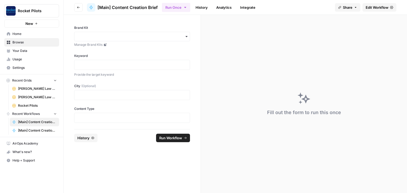
click at [43, 132] on span "[Main] Content Creation Article" at bounding box center [37, 130] width 39 height 5
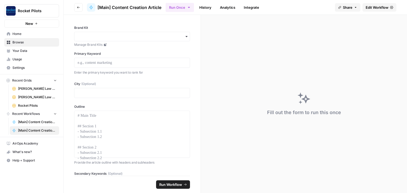
click at [391, 8] on icon at bounding box center [391, 7] width 3 height 3
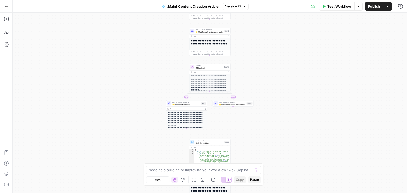
click at [244, 6] on icon "button" at bounding box center [245, 6] width 2 height 1
click at [337, 38] on div "true false true false Workflow Set Inputs Inputs Condition If city is provided …" at bounding box center [210, 103] width 395 height 181
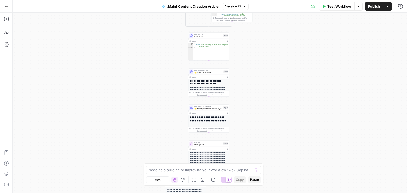
drag, startPoint x: 176, startPoint y: 31, endPoint x: 175, endPoint y: 110, distance: 79.6
click at [175, 116] on div "true false true false Workflow Set Inputs Inputs Condition If city is provided …" at bounding box center [210, 103] width 395 height 181
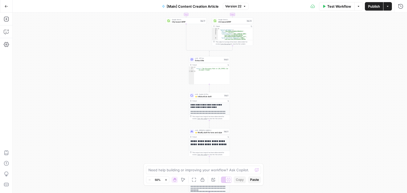
drag, startPoint x: 169, startPoint y: 72, endPoint x: 172, endPoint y: 51, distance: 21.2
click at [169, 72] on div "true false true false Workflow Set Inputs Inputs Condition If city is provided …" at bounding box center [210, 103] width 395 height 181
click at [6, 5] on icon "button" at bounding box center [7, 7] width 4 height 4
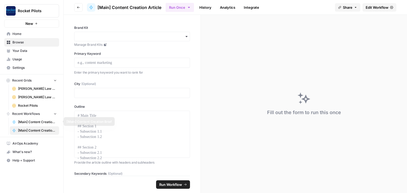
click at [36, 119] on link "[Main] Content Creation Brief" at bounding box center [34, 122] width 49 height 8
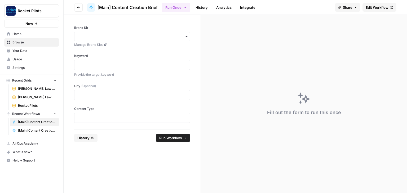
click at [370, 7] on span "Edit Workflow" at bounding box center [377, 7] width 23 height 5
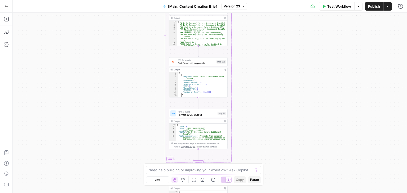
drag, startPoint x: 153, startPoint y: 56, endPoint x: 140, endPoint y: 159, distance: 104.2
click at [140, 159] on div "true false true false Workflow Set Inputs Inputs Condition If city is provided …" at bounding box center [210, 103] width 395 height 181
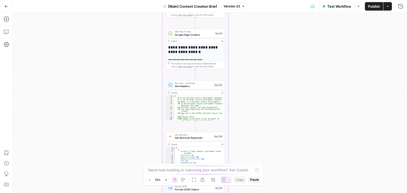
drag, startPoint x: 143, startPoint y: 81, endPoint x: 139, endPoint y: 116, distance: 34.7
click at [139, 142] on div "true false true false Workflow Set Inputs Inputs Condition If city is provided …" at bounding box center [210, 103] width 395 height 181
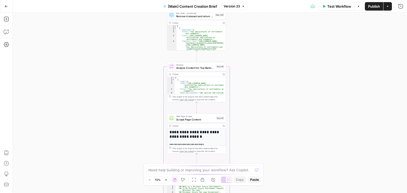
click at [143, 129] on div "true false true false Workflow Set Inputs Inputs Condition If city is provided …" at bounding box center [210, 103] width 395 height 181
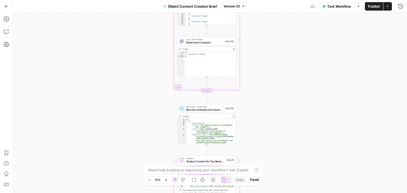
drag, startPoint x: 150, startPoint y: 121, endPoint x: 155, endPoint y: 158, distance: 37.3
click at [155, 160] on div "true false true false Workflow Set Inputs Inputs Condition If city is provided …" at bounding box center [210, 103] width 395 height 181
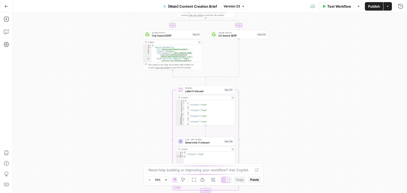
drag, startPoint x: 158, startPoint y: 68, endPoint x: 155, endPoint y: 133, distance: 65.0
click at [155, 138] on div "true false true false Workflow Set Inputs Inputs Condition If city is provided …" at bounding box center [210, 103] width 395 height 181
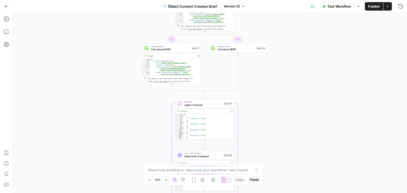
drag, startPoint x: 134, startPoint y: 93, endPoint x: 136, endPoint y: 32, distance: 61.6
click at [136, 32] on div "true false true false Workflow Set Inputs Inputs Condition If city is provided …" at bounding box center [210, 103] width 395 height 181
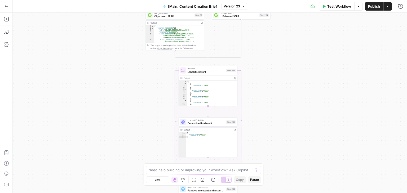
drag, startPoint x: 152, startPoint y: 36, endPoint x: 152, endPoint y: 30, distance: 6.1
click at [152, 30] on div "true false true false Workflow Set Inputs Inputs Condition If city is provided …" at bounding box center [210, 103] width 395 height 181
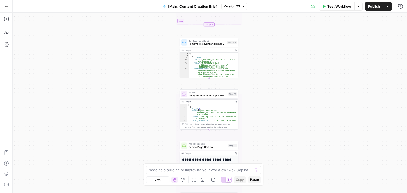
drag, startPoint x: 154, startPoint y: 72, endPoint x: 155, endPoint y: 27, distance: 45.4
click at [155, 26] on div "true false true false Workflow Set Inputs Inputs Condition If city is provided …" at bounding box center [210, 103] width 395 height 181
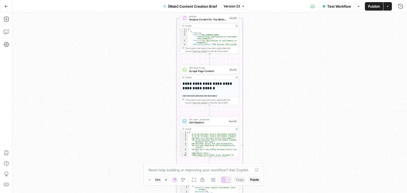
click at [152, 41] on div "true false true false Workflow Set Inputs Inputs Condition If city is provided …" at bounding box center [210, 103] width 395 height 181
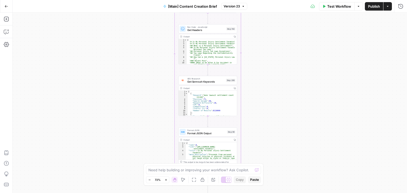
drag, startPoint x: 150, startPoint y: 55, endPoint x: 150, endPoint y: 36, distance: 19.1
click at [150, 35] on div "true false true false Workflow Set Inputs Inputs Condition If city is provided …" at bounding box center [210, 103] width 395 height 181
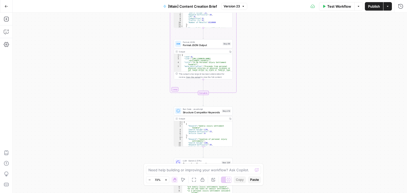
drag, startPoint x: 147, startPoint y: 37, endPoint x: 147, endPoint y: 29, distance: 8.5
click at [147, 29] on div "true false true false Workflow Set Inputs Inputs Condition If city is provided …" at bounding box center [210, 103] width 395 height 181
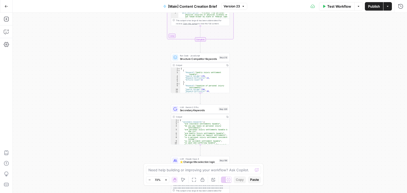
drag, startPoint x: 148, startPoint y: 64, endPoint x: 146, endPoint y: 33, distance: 31.6
click at [146, 33] on div "true false true false Workflow Set Inputs Inputs Condition If city is provided …" at bounding box center [210, 103] width 395 height 181
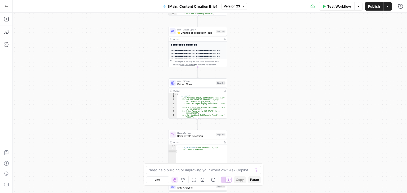
drag, startPoint x: 151, startPoint y: 104, endPoint x: 150, endPoint y: 20, distance: 83.3
click at [150, 20] on div "true false true false Workflow Set Inputs Inputs Condition If city is provided …" at bounding box center [210, 103] width 395 height 181
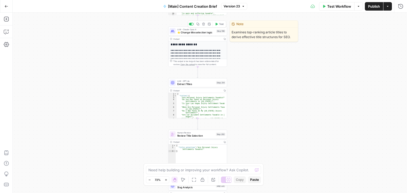
click at [202, 34] on span "⭐️ Change title selection logic" at bounding box center [196, 33] width 38 height 4
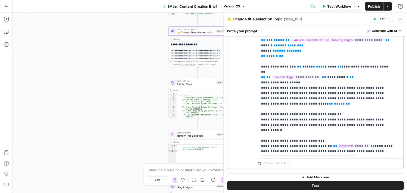
scroll to position [177, 0]
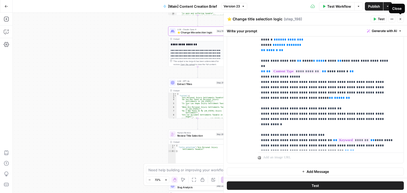
click at [402, 19] on icon "button" at bounding box center [400, 19] width 3 height 3
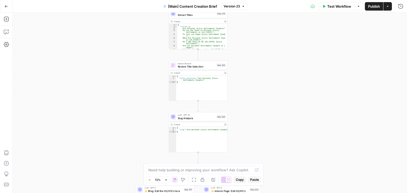
drag, startPoint x: 142, startPoint y: 109, endPoint x: 143, endPoint y: 40, distance: 69.8
click at [143, 38] on div "true false true false Workflow Set Inputs Inputs Condition If city is provided …" at bounding box center [210, 103] width 395 height 181
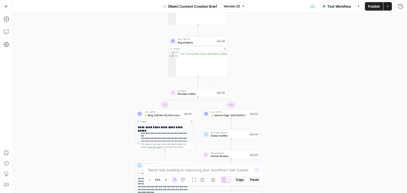
drag, startPoint x: 153, startPoint y: 143, endPoint x: 153, endPoint y: 69, distance: 73.7
click at [153, 69] on div "true false true false Workflow Set Inputs Inputs Condition If city is provided …" at bounding box center [210, 103] width 395 height 181
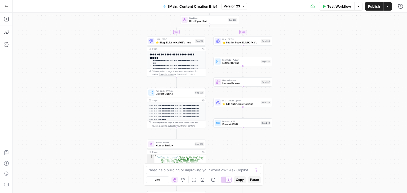
drag, startPoint x: 111, startPoint y: 125, endPoint x: 123, endPoint y: 53, distance: 73.1
click at [123, 53] on div "true false true false Workflow Set Inputs Inputs Condition If city is provided …" at bounding box center [210, 103] width 395 height 181
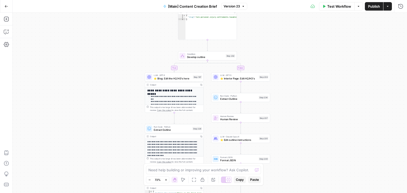
drag, startPoint x: 122, startPoint y: 57, endPoint x: 120, endPoint y: 89, distance: 32.7
click at [120, 89] on div "true false true false Workflow Set Inputs Inputs Condition If city is provided …" at bounding box center [210, 103] width 395 height 181
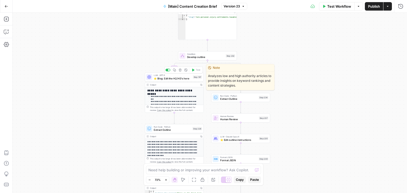
click at [173, 80] on span "⭐️ Blog: Edit the H2/H3's here" at bounding box center [173, 79] width 38 height 4
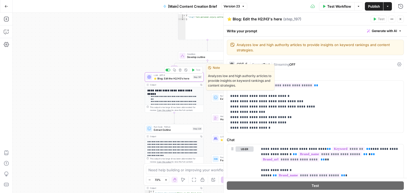
click at [173, 80] on div "LLM · GPT-5 ⭐️ Blog: Edit the H2/H3's here Step 197 Copy step Delete step Edit …" at bounding box center [174, 77] width 59 height 9
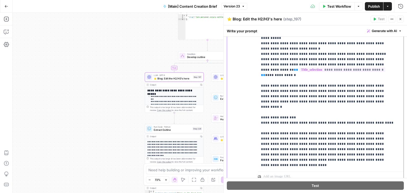
scroll to position [340, 0]
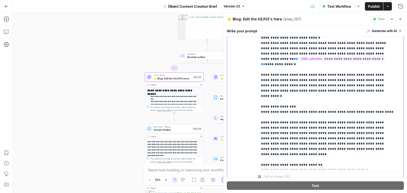
drag, startPoint x: 361, startPoint y: 91, endPoint x: 364, endPoint y: 94, distance: 4.6
click at [364, 94] on p "**********" at bounding box center [327, 61] width 133 height 891
click at [355, 112] on p "**********" at bounding box center [327, 61] width 133 height 891
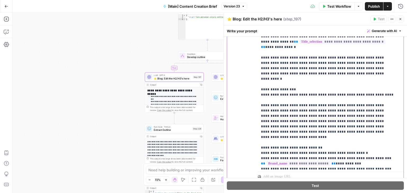
scroll to position [360, 0]
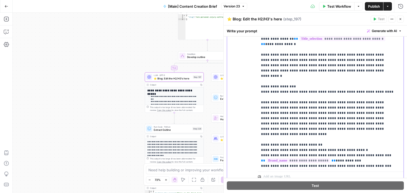
drag, startPoint x: 279, startPoint y: 67, endPoint x: 350, endPoint y: 86, distance: 73.7
click at [350, 86] on div "**********" at bounding box center [329, 62] width 143 height 216
click at [342, 72] on p "**********" at bounding box center [327, 41] width 133 height 891
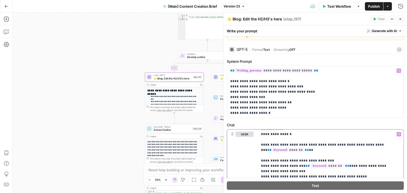
scroll to position [21, 0]
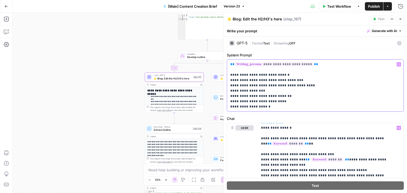
click at [326, 89] on p "**********" at bounding box center [314, 86] width 167 height 48
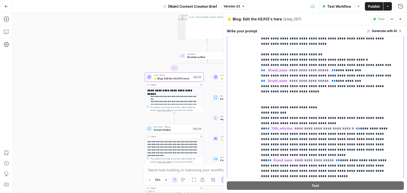
scroll to position [175, 0]
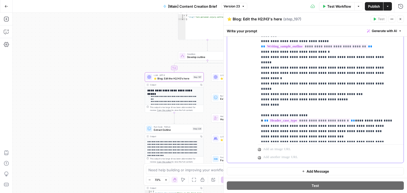
scroll to position [679, 0]
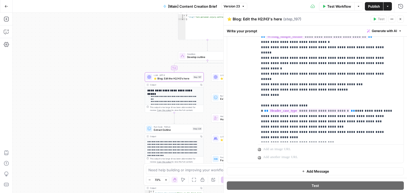
click at [401, 18] on icon "button" at bounding box center [400, 19] width 3 height 3
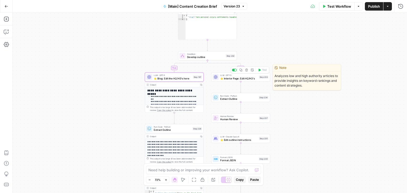
click at [242, 79] on span "⭐️ Interior Page: Edit H2/H3's" at bounding box center [238, 79] width 37 height 4
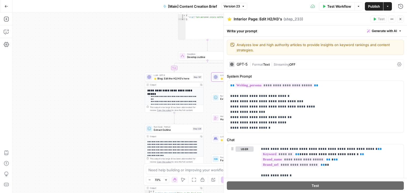
click at [399, 18] on icon "button" at bounding box center [400, 19] width 3 height 3
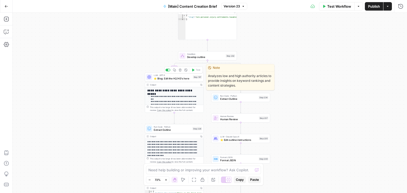
click at [163, 80] on span "⭐️ Blog: Edit the H2/H3's here" at bounding box center [173, 79] width 38 height 4
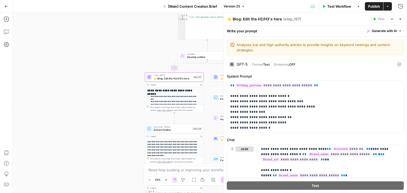
click at [401, 18] on icon "button" at bounding box center [400, 19] width 3 height 3
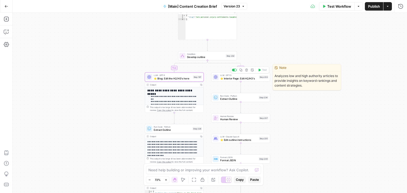
click at [232, 79] on span "⭐️ Interior Page: Edit H2/H3's" at bounding box center [238, 79] width 37 height 4
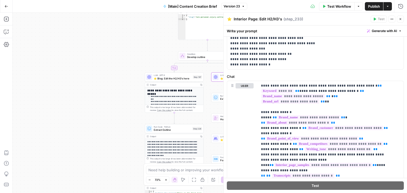
scroll to position [64, 0]
click at [401, 19] on icon "button" at bounding box center [401, 19] width 2 height 2
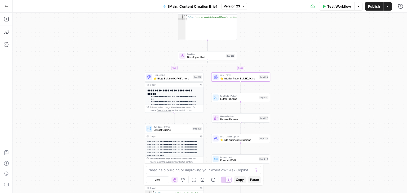
click at [162, 77] on span "⭐️ Blog: Edit the H2/H3's here" at bounding box center [173, 79] width 38 height 4
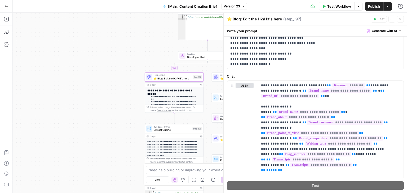
click at [401, 20] on span "E" at bounding box center [400, 17] width 4 height 5
click at [401, 18] on icon "button" at bounding box center [400, 19] width 3 height 3
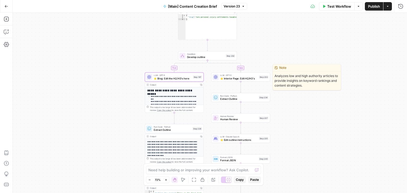
click at [230, 77] on span "⭐️ Interior Page: Edit H2/H3's" at bounding box center [238, 79] width 37 height 4
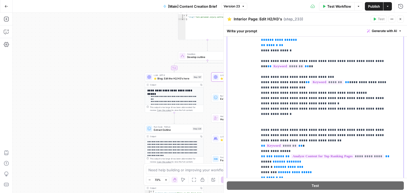
scroll to position [177, 0]
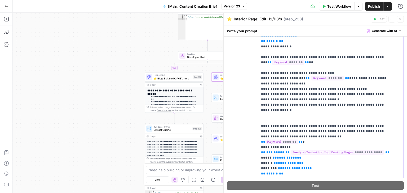
drag, startPoint x: 259, startPoint y: 88, endPoint x: 284, endPoint y: 96, distance: 26.6
click at [284, 96] on div "**********" at bounding box center [329, 115] width 143 height 216
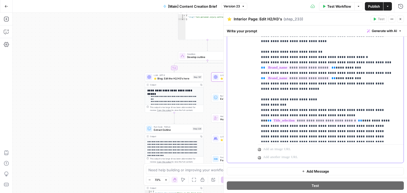
scroll to position [413, 0]
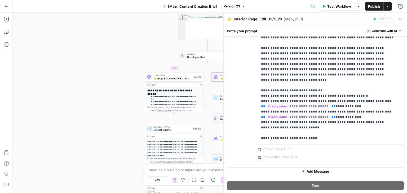
click at [401, 18] on icon "button" at bounding box center [400, 19] width 3 height 3
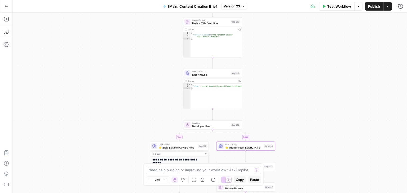
drag, startPoint x: 139, startPoint y: 41, endPoint x: 144, endPoint y: 100, distance: 58.8
click at [144, 110] on div "true false true false Workflow Set Inputs Inputs Condition If city is provided …" at bounding box center [210, 103] width 395 height 181
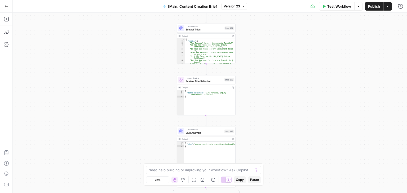
drag, startPoint x: 155, startPoint y: 64, endPoint x: 147, endPoint y: 115, distance: 52.0
click at [148, 122] on div "true false true false Workflow Set Inputs Inputs Condition If city is provided …" at bounding box center [210, 103] width 395 height 181
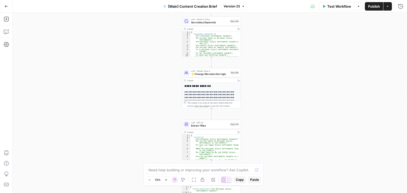
drag, startPoint x: 158, startPoint y: 157, endPoint x: 152, endPoint y: 120, distance: 37.6
click at [158, 156] on div "true false true false Workflow Set Inputs Inputs Condition If city is provided …" at bounding box center [210, 103] width 395 height 181
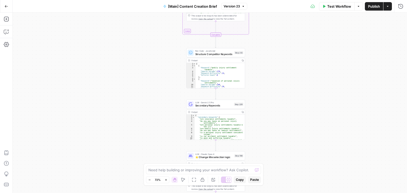
drag, startPoint x: 156, startPoint y: 150, endPoint x: 152, endPoint y: 141, distance: 9.0
click at [156, 151] on div "true false true false Workflow Set Inputs Inputs Condition If city is provided …" at bounding box center [210, 103] width 395 height 181
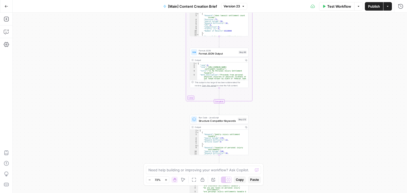
drag, startPoint x: 155, startPoint y: 121, endPoint x: 155, endPoint y: 127, distance: 6.4
click at [155, 127] on div "true false true false Workflow Set Inputs Inputs Condition If city is provided …" at bounding box center [210, 103] width 395 height 181
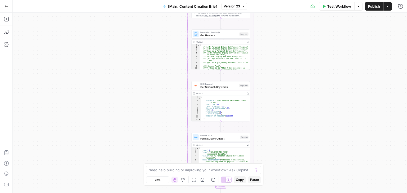
drag, startPoint x: 158, startPoint y: 120, endPoint x: 156, endPoint y: 112, distance: 7.6
click at [158, 121] on div "true false true false Workflow Set Inputs Inputs Condition If city is provided …" at bounding box center [210, 103] width 395 height 181
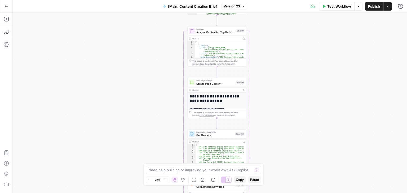
drag, startPoint x: 159, startPoint y: 105, endPoint x: 157, endPoint y: 136, distance: 31.9
click at [159, 150] on div "true false true false Workflow Set Inputs Inputs Condition If city is provided …" at bounding box center [210, 103] width 395 height 181
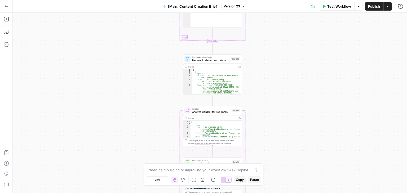
drag, startPoint x: 164, startPoint y: 109, endPoint x: 156, endPoint y: 90, distance: 20.6
click at [164, 133] on div "true false true false Workflow Set Inputs Inputs Condition If city is provided …" at bounding box center [210, 103] width 395 height 181
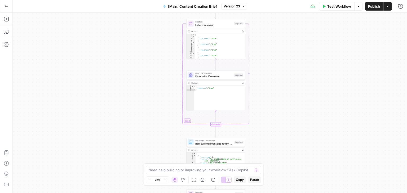
drag, startPoint x: 156, startPoint y: 107, endPoint x: 156, endPoint y: 131, distance: 23.3
click at [156, 131] on div "true false true false Workflow Set Inputs Inputs Condition If city is provided …" at bounding box center [210, 103] width 395 height 181
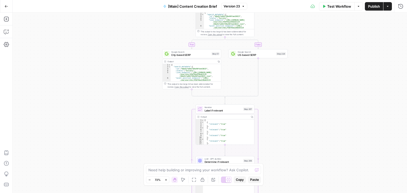
drag, startPoint x: 154, startPoint y: 77, endPoint x: 163, endPoint y: 145, distance: 68.0
click at [163, 145] on div "true false true false Workflow Set Inputs Inputs Condition If city is provided …" at bounding box center [210, 103] width 395 height 181
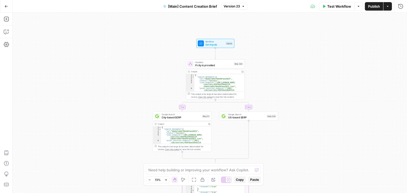
drag, startPoint x: 132, startPoint y: 97, endPoint x: 124, endPoint y: 113, distance: 18.5
click at [124, 113] on div "true false true false Workflow Set Inputs Inputs Condition If city is provided …" at bounding box center [210, 103] width 395 height 181
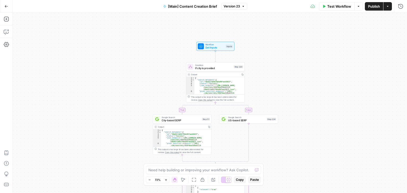
click at [208, 48] on span "Set Inputs" at bounding box center [215, 48] width 19 height 4
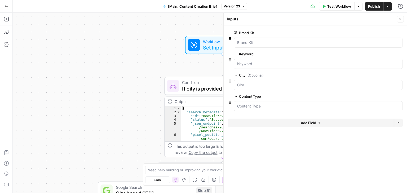
click at [399, 18] on button "Close" at bounding box center [400, 19] width 7 height 7
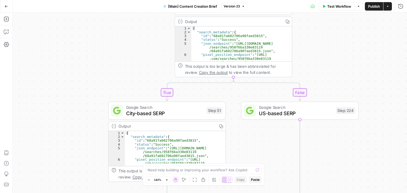
drag, startPoint x: 116, startPoint y: 84, endPoint x: 123, endPoint y: 43, distance: 41.2
click at [127, 17] on div "true false true false Workflow Set Inputs Inputs Condition If city is provided …" at bounding box center [210, 103] width 395 height 181
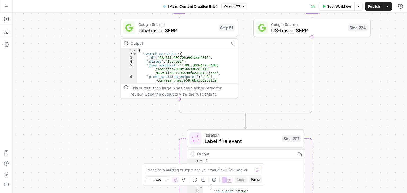
drag, startPoint x: 103, startPoint y: 21, endPoint x: 102, endPoint y: 88, distance: 67.1
click at [103, 18] on div "true false true false Workflow Set Inputs Inputs Condition If city is provided …" at bounding box center [210, 103] width 395 height 181
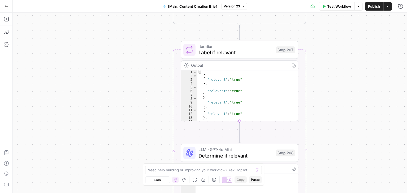
drag, startPoint x: 93, startPoint y: 45, endPoint x: 91, endPoint y: 38, distance: 6.7
click at [91, 31] on div "true false true false Workflow Set Inputs Inputs Condition If city is provided …" at bounding box center [210, 103] width 395 height 181
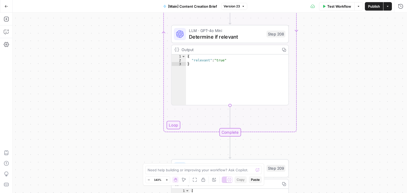
drag, startPoint x: 103, startPoint y: 62, endPoint x: 102, endPoint y: 51, distance: 11.4
click at [102, 40] on div "true false true false Workflow Set Inputs Inputs Condition If city is provided …" at bounding box center [210, 103] width 395 height 181
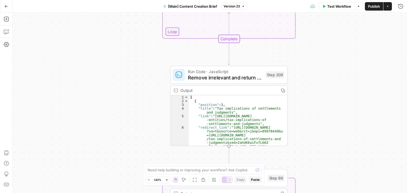
drag, startPoint x: 102, startPoint y: 41, endPoint x: 105, endPoint y: 57, distance: 15.7
click at [102, 34] on div "true false true false Workflow Set Inputs Inputs Condition If city is provided …" at bounding box center [210, 103] width 395 height 181
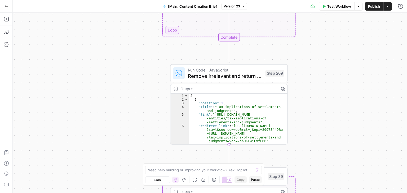
click at [98, 39] on div "true false true false Workflow Set Inputs Inputs Condition If city is provided …" at bounding box center [210, 103] width 395 height 181
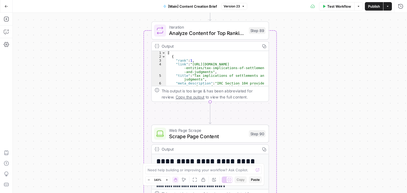
drag, startPoint x: 108, startPoint y: 113, endPoint x: 110, endPoint y: 53, distance: 59.7
click at [110, 53] on div "true false true false Workflow Set Inputs Inputs Condition If city is provided …" at bounding box center [210, 103] width 395 height 181
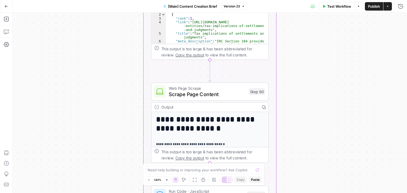
drag, startPoint x: 110, startPoint y: 118, endPoint x: 110, endPoint y: 68, distance: 49.9
click at [110, 67] on div "true false true false Workflow Set Inputs Inputs Condition If city is provided …" at bounding box center [210, 103] width 395 height 181
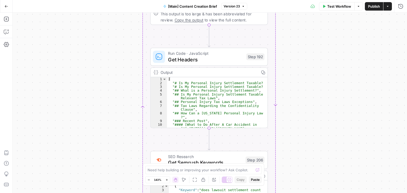
drag, startPoint x: 114, startPoint y: 64, endPoint x: 115, endPoint y: 69, distance: 5.5
click at [115, 50] on div "true false true false Workflow Set Inputs Inputs Condition If city is provided …" at bounding box center [210, 103] width 395 height 181
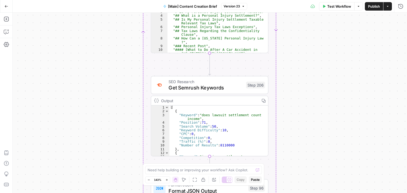
drag, startPoint x: 117, startPoint y: 79, endPoint x: 122, endPoint y: 69, distance: 10.9
click at [117, 35] on div "true false true false Workflow Set Inputs Inputs Condition If city is provided …" at bounding box center [210, 103] width 395 height 181
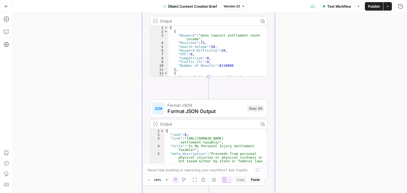
drag, startPoint x: 121, startPoint y: 120, endPoint x: 126, endPoint y: 49, distance: 71.3
click at [124, 38] on div "true false true false Workflow Set Inputs Inputs Condition If city is provided …" at bounding box center [210, 103] width 395 height 181
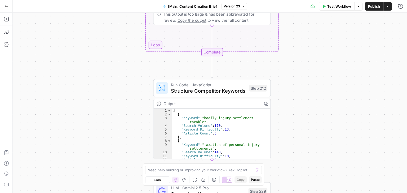
drag, startPoint x: 126, startPoint y: 68, endPoint x: 127, endPoint y: 36, distance: 32.1
click at [127, 36] on div "true false true false Workflow Set Inputs Inputs Condition If city is provided …" at bounding box center [210, 103] width 395 height 181
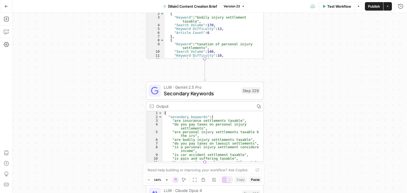
drag, startPoint x: 125, startPoint y: 88, endPoint x: 122, endPoint y: 45, distance: 43.1
click at [122, 45] on div "true false true false Workflow Set Inputs Inputs Condition If city is provided …" at bounding box center [210, 103] width 395 height 181
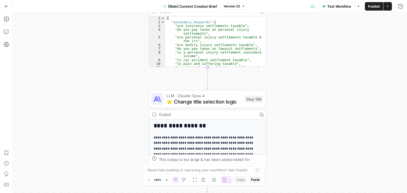
drag, startPoint x: 125, startPoint y: 63, endPoint x: 128, endPoint y: 49, distance: 14.5
click at [128, 48] on div "true false true false Workflow Set Inputs Inputs Condition If city is provided …" at bounding box center [210, 103] width 395 height 181
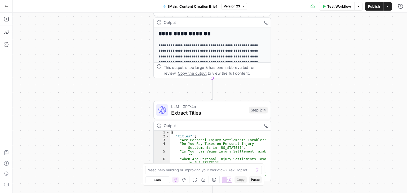
click at [129, 52] on div "true false true false Workflow Set Inputs Inputs Condition If city is provided …" at bounding box center [210, 103] width 395 height 181
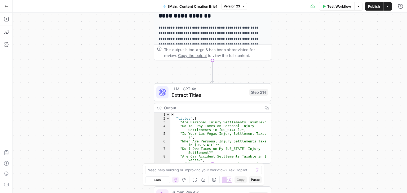
drag, startPoint x: 130, startPoint y: 100, endPoint x: 130, endPoint y: 93, distance: 6.9
click at [130, 93] on div "true false true false Workflow Set Inputs Inputs Condition If city is provided …" at bounding box center [210, 103] width 395 height 181
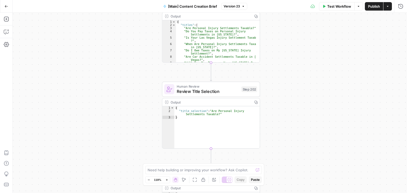
drag, startPoint x: 131, startPoint y: 141, endPoint x: 134, endPoint y: 84, distance: 56.8
click at [130, 50] on div "true false true false Workflow Set Inputs Inputs Condition If city is provided …" at bounding box center [210, 103] width 395 height 181
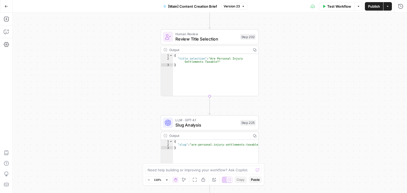
drag, startPoint x: 135, startPoint y: 72, endPoint x: 135, endPoint y: 52, distance: 19.9
click at [135, 52] on div "true false true false Workflow Set Inputs Inputs Condition If city is provided …" at bounding box center [210, 103] width 395 height 181
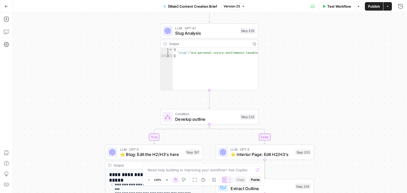
drag, startPoint x: 137, startPoint y: 47, endPoint x: 140, endPoint y: 82, distance: 35.1
click at [137, 46] on div "true false true false Workflow Set Inputs Inputs Condition If city is provided …" at bounding box center [210, 103] width 395 height 181
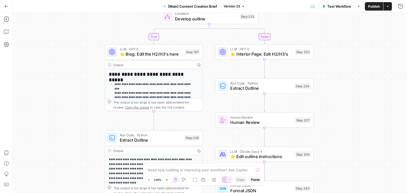
drag, startPoint x: 140, startPoint y: 97, endPoint x: 111, endPoint y: 39, distance: 64.7
click at [140, 11] on div "Go Back [Main] Content Creation Brief Version 23 Test Workflow Options Publish …" at bounding box center [203, 96] width 407 height 193
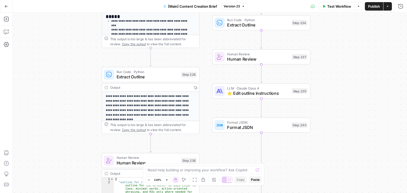
drag, startPoint x: 81, startPoint y: 116, endPoint x: 77, endPoint y: 46, distance: 70.9
click at [77, 46] on div "true false true false Workflow Set Inputs Inputs Condition If city is provided …" at bounding box center [210, 103] width 395 height 181
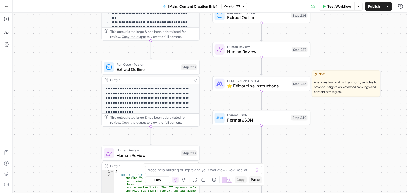
click at [251, 83] on span "⭐️ Edit outline instructions" at bounding box center [258, 86] width 62 height 6
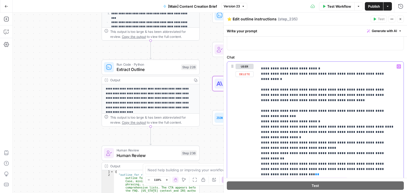
scroll to position [372, 0]
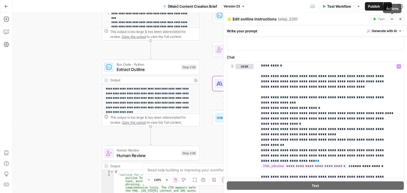
click at [400, 19] on icon "button" at bounding box center [400, 19] width 3 height 3
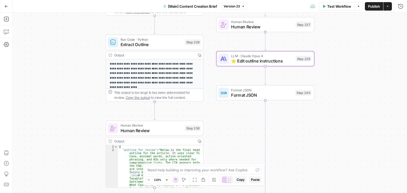
drag, startPoint x: 89, startPoint y: 98, endPoint x: 89, endPoint y: 65, distance: 33.4
click at [89, 65] on div "true false true false Workflow Set Inputs Inputs Condition If city is provided …" at bounding box center [210, 103] width 395 height 181
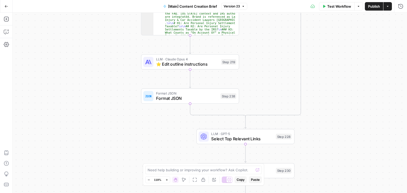
drag, startPoint x: 117, startPoint y: 68, endPoint x: 129, endPoint y: 21, distance: 48.2
click at [129, 21] on div "true false true false Workflow Set Inputs Inputs Condition If city is provided …" at bounding box center [210, 103] width 395 height 181
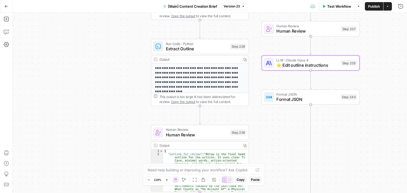
drag, startPoint x: 107, startPoint y: 126, endPoint x: 114, endPoint y: 203, distance: 77.2
click at [114, 193] on html "Rocket Pilots New Home Browse Your Data Usage Settings Recent Grids [PERSON_NAM…" at bounding box center [203, 96] width 407 height 193
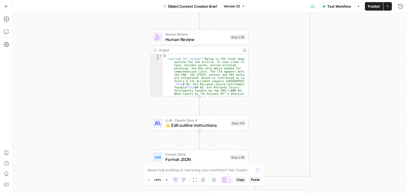
drag, startPoint x: 131, startPoint y: 39, endPoint x: 130, endPoint y: 34, distance: 5.5
click at [130, 26] on div "true false true false Workflow Set Inputs Inputs Condition If city is provided …" at bounding box center [210, 103] width 395 height 181
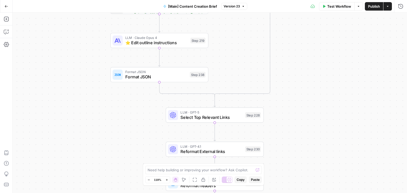
drag, startPoint x: 119, startPoint y: 100, endPoint x: 91, endPoint y: 68, distance: 42.8
click at [91, 68] on div "true false true false Workflow Set Inputs Inputs Condition If city is provided …" at bounding box center [210, 103] width 395 height 181
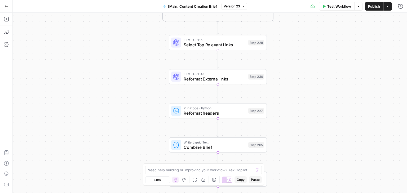
click at [136, 40] on div "true false true false Workflow Set Inputs Inputs Condition If city is provided …" at bounding box center [210, 103] width 395 height 181
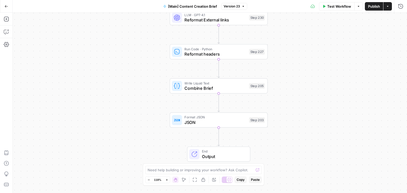
drag, startPoint x: 138, startPoint y: 121, endPoint x: 141, endPoint y: 59, distance: 62.4
click at [139, 46] on div "true false true false Workflow Set Inputs Inputs Condition If city is provided …" at bounding box center [210, 103] width 395 height 181
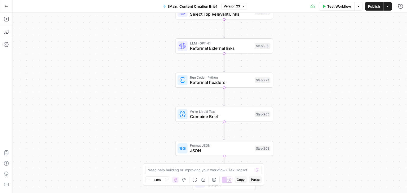
drag, startPoint x: 142, startPoint y: 94, endPoint x: 143, endPoint y: 176, distance: 82.0
click at [143, 176] on body "Rocket Pilots New Home Browse Your Data Usage Settings Recent Grids [PERSON_NAM…" at bounding box center [203, 96] width 407 height 193
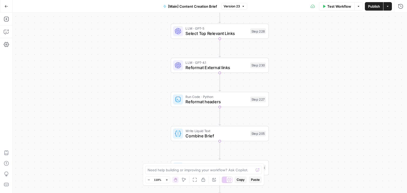
click at [6, 5] on icon "button" at bounding box center [7, 7] width 4 height 4
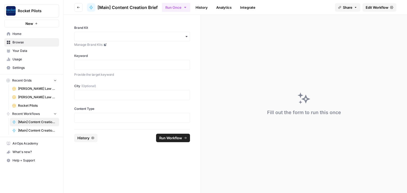
click at [79, 7] on icon "button" at bounding box center [78, 7] width 3 height 2
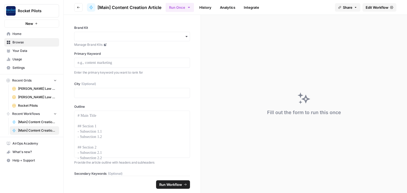
click at [77, 8] on icon "button" at bounding box center [78, 7] width 3 height 3
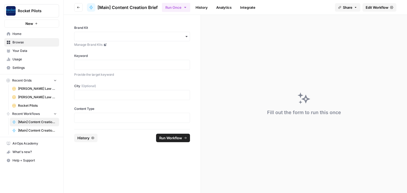
click at [36, 123] on span "[Main] Content Creation Brief" at bounding box center [37, 122] width 39 height 5
click at [33, 133] on link "[Main] Content Creation Article" at bounding box center [34, 131] width 49 height 8
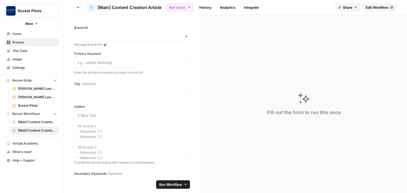
click at [368, 10] on link "Edit Workflow" at bounding box center [380, 7] width 34 height 8
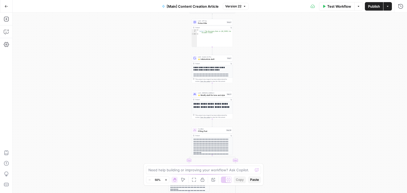
drag, startPoint x: 152, startPoint y: 56, endPoint x: 152, endPoint y: 49, distance: 7.2
click at [155, 118] on div "true false true false Workflow Set Inputs Inputs Condition If city is provided …" at bounding box center [210, 103] width 395 height 181
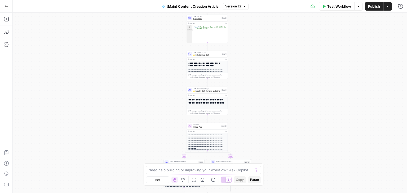
drag, startPoint x: 157, startPoint y: 109, endPoint x: 147, endPoint y: 41, distance: 68.3
click at [147, 41] on div "true false true false Workflow Set Inputs Inputs Condition If city is provided …" at bounding box center [210, 103] width 395 height 181
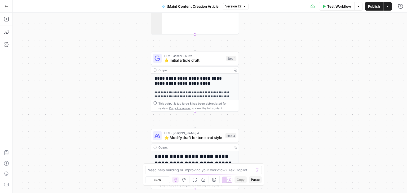
drag, startPoint x: 134, startPoint y: 31, endPoint x: 122, endPoint y: 103, distance: 73.4
click at [122, 103] on div "true false true false Workflow Set Inputs Inputs Condition If city is provided …" at bounding box center [210, 103] width 395 height 181
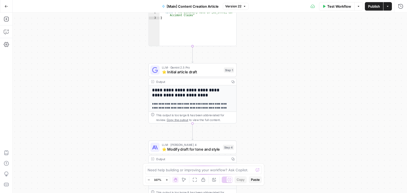
click at [182, 71] on span "⭐️ Initial article draft" at bounding box center [192, 72] width 60 height 6
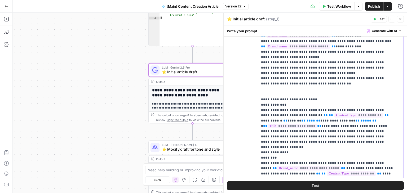
scroll to position [614, 0]
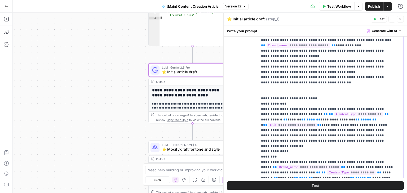
drag, startPoint x: 261, startPoint y: 89, endPoint x: 344, endPoint y: 99, distance: 84.1
click at [344, 99] on div "**********" at bounding box center [329, 89] width 143 height 216
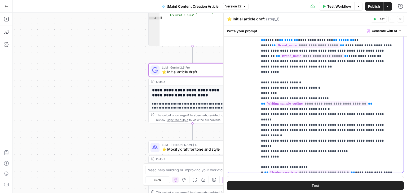
scroll to position [202, 0]
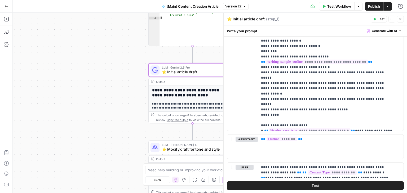
click at [107, 115] on div "true false true false Workflow Set Inputs Inputs Condition If city is provided …" at bounding box center [210, 103] width 395 height 181
click at [397, 21] on div "Test Actions Close" at bounding box center [387, 19] width 33 height 7
click at [399, 21] on button "Close" at bounding box center [400, 19] width 7 height 7
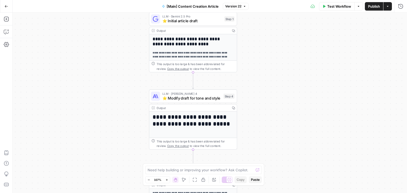
drag, startPoint x: 123, startPoint y: 122, endPoint x: 123, endPoint y: 36, distance: 86.7
click at [123, 34] on div "true false true false Workflow Set Inputs Inputs Condition If city is provided …" at bounding box center [210, 103] width 395 height 181
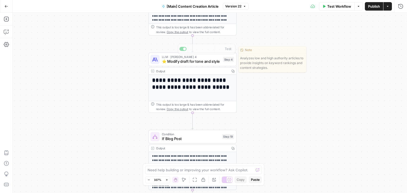
click at [183, 65] on div "LLM · [PERSON_NAME] 4 ⭐️ Modify draft for tone and style Step 4 Copy step Delet…" at bounding box center [193, 60] width 88 height 14
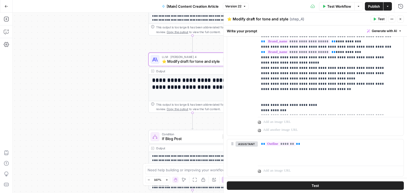
scroll to position [509, 0]
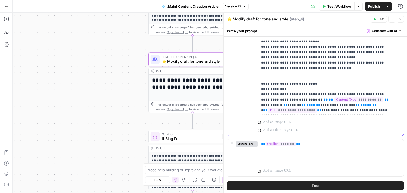
drag, startPoint x: 365, startPoint y: 73, endPoint x: 381, endPoint y: 75, distance: 16.1
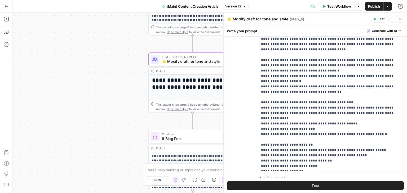
scroll to position [825, 0]
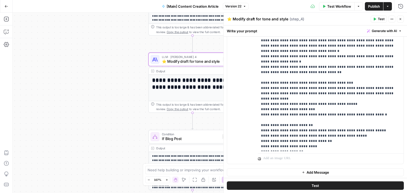
click at [401, 20] on icon "button" at bounding box center [400, 19] width 3 height 3
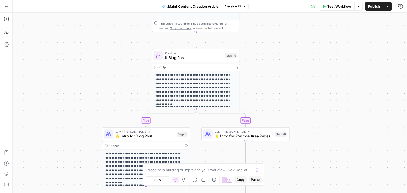
drag, startPoint x: 125, startPoint y: 139, endPoint x: 128, endPoint y: 56, distance: 83.1
click at [127, 44] on div "true false true false Workflow Set Inputs Inputs Condition If city is provided …" at bounding box center [210, 103] width 395 height 181
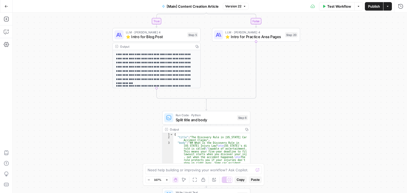
drag, startPoint x: 75, startPoint y: 116, endPoint x: 84, endPoint y: 44, distance: 72.2
click at [84, 44] on div "true false true false Workflow Set Inputs Inputs Condition If city is provided …" at bounding box center [210, 103] width 395 height 181
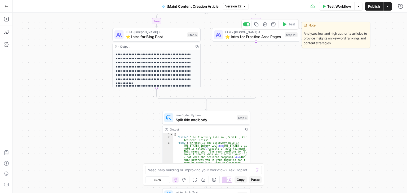
click at [250, 37] on span "⭐️ Intro for Practice Area Pages" at bounding box center [254, 37] width 58 height 6
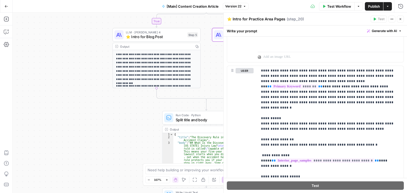
scroll to position [334, 0]
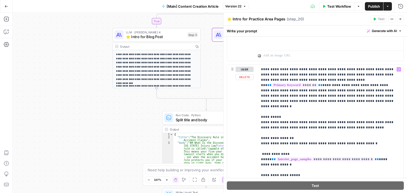
drag, startPoint x: 258, startPoint y: 113, endPoint x: 356, endPoint y: 124, distance: 99.0
click at [356, 124] on div "**********" at bounding box center [315, 177] width 177 height 224
drag, startPoint x: 334, startPoint y: 121, endPoint x: 255, endPoint y: 112, distance: 79.8
click at [255, 112] on div "**********" at bounding box center [315, 177] width 177 height 224
click at [302, 109] on p "**********" at bounding box center [329, 170] width 137 height 207
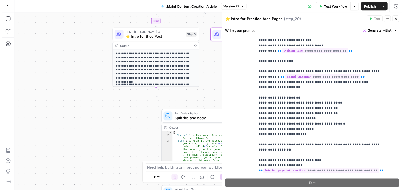
scroll to position [691, 0]
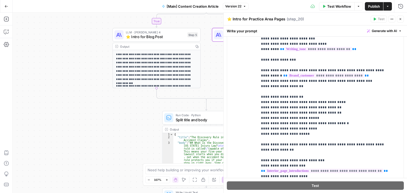
click at [403, 21] on button "Close" at bounding box center [400, 19] width 7 height 7
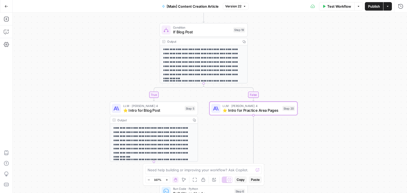
drag, startPoint x: 69, startPoint y: 62, endPoint x: 77, endPoint y: 91, distance: 30.1
click at [64, 118] on div "true false true false Workflow Set Inputs Inputs Condition If city is provided …" at bounding box center [210, 103] width 395 height 181
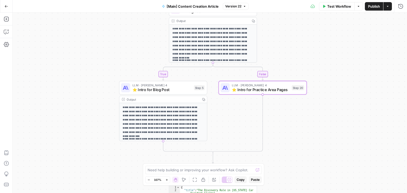
drag, startPoint x: 96, startPoint y: 72, endPoint x: 105, endPoint y: 44, distance: 30.2
click at [106, 36] on div "true false true false Workflow Set Inputs Inputs Condition If city is provided …" at bounding box center [210, 103] width 395 height 181
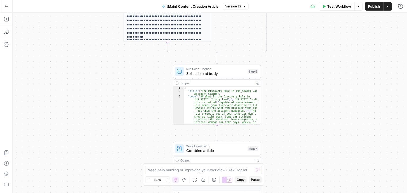
drag, startPoint x: 99, startPoint y: 125, endPoint x: 102, endPoint y: 33, distance: 92.9
click at [102, 33] on div "true false true false Workflow Set Inputs Inputs Condition If city is provided …" at bounding box center [210, 103] width 395 height 181
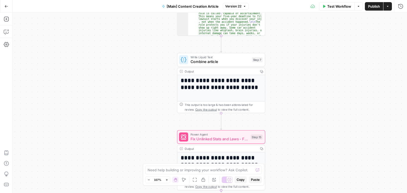
drag, startPoint x: 111, startPoint y: 94, endPoint x: 112, endPoint y: 27, distance: 67.1
click at [112, 27] on div "true false true false Workflow Set Inputs Inputs Condition If city is provided …" at bounding box center [210, 103] width 395 height 181
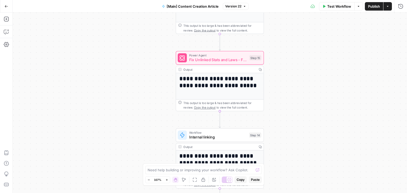
drag, startPoint x: 140, startPoint y: 97, endPoint x: 140, endPoint y: 44, distance: 53.1
click at [138, 33] on div "true false true false Workflow Set Inputs Inputs Condition If city is provided …" at bounding box center [210, 103] width 395 height 181
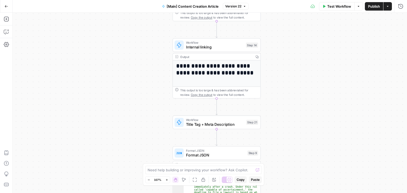
drag, startPoint x: 138, startPoint y: 118, endPoint x: 136, endPoint y: 52, distance: 65.6
click at [136, 52] on div "true false true false Workflow Set Inputs Inputs Condition If city is provided …" at bounding box center [210, 103] width 395 height 181
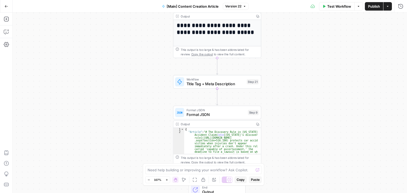
drag, startPoint x: 137, startPoint y: 129, endPoint x: 138, endPoint y: 56, distance: 72.4
click at [138, 56] on div "true false true false Workflow Set Inputs Inputs Condition If city is provided …" at bounding box center [210, 103] width 395 height 181
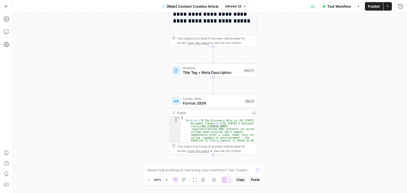
drag, startPoint x: 145, startPoint y: 95, endPoint x: 141, endPoint y: 115, distance: 19.9
click at [142, 166] on div "true false true false Workflow Set Inputs Inputs Condition If city is provided …" at bounding box center [210, 103] width 395 height 181
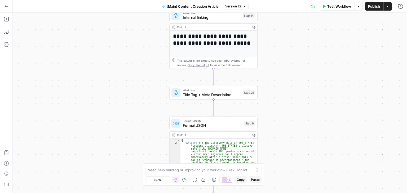
drag, startPoint x: 142, startPoint y: 92, endPoint x: 133, endPoint y: 182, distance: 90.7
click at [133, 187] on div "true false true false Workflow Set Inputs Inputs Condition If city is provided …" at bounding box center [210, 103] width 395 height 181
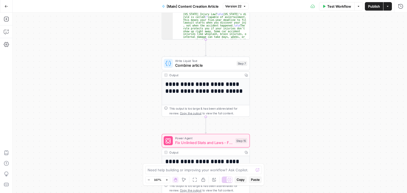
click at [141, 193] on html "Rocket Pilots New Home Browse Your Data Usage Settings Recent Grids [PERSON_NAM…" at bounding box center [203, 96] width 407 height 193
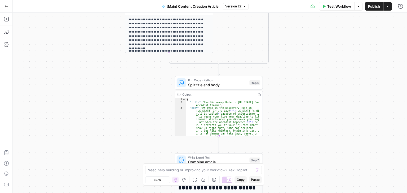
drag, startPoint x: 141, startPoint y: 173, endPoint x: 141, endPoint y: 187, distance: 14.1
click at [141, 187] on div "true false true false Workflow Set Inputs Inputs Condition If city is provided …" at bounding box center [210, 103] width 395 height 181
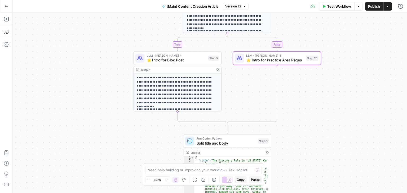
drag, startPoint x: 136, startPoint y: 153, endPoint x: 137, endPoint y: 190, distance: 36.9
click at [137, 190] on div "true false true false Workflow Set Inputs Inputs Condition If city is provided …" at bounding box center [210, 103] width 395 height 181
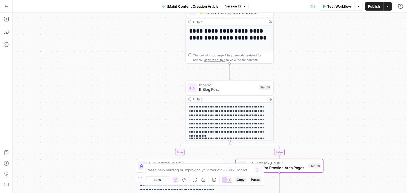
drag, startPoint x: 127, startPoint y: 63, endPoint x: 128, endPoint y: 143, distance: 80.4
click at [128, 143] on div "true false true false Workflow Set Inputs Inputs Condition If city is provided …" at bounding box center [210, 103] width 395 height 181
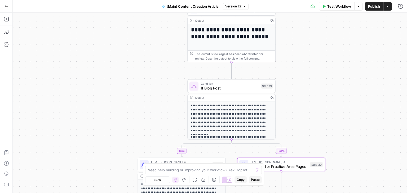
drag, startPoint x: 133, startPoint y: 76, endPoint x: 135, endPoint y: 55, distance: 21.8
click at [135, 55] on div "true false true false Workflow Set Inputs Inputs Condition If city is provided …" at bounding box center [210, 103] width 395 height 181
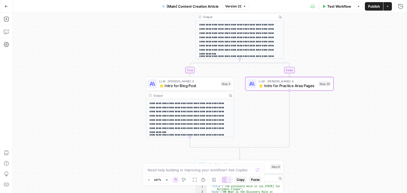
drag, startPoint x: 125, startPoint y: 92, endPoint x: 135, endPoint y: 37, distance: 56.3
click at [135, 37] on div "true false true false Workflow Set Inputs Inputs Condition If city is provided …" at bounding box center [210, 103] width 395 height 181
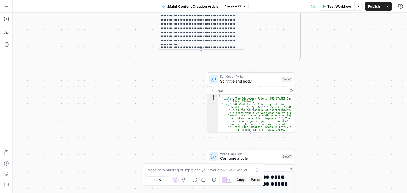
drag, startPoint x: 116, startPoint y: 105, endPoint x: 124, endPoint y: 40, distance: 66.1
click at [124, 40] on div "true false true false Workflow Set Inputs Inputs Condition If city is provided …" at bounding box center [210, 103] width 395 height 181
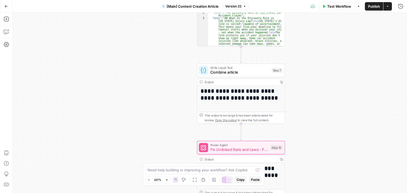
drag, startPoint x: 131, startPoint y: 142, endPoint x: 120, endPoint y: 65, distance: 78.1
click at [120, 63] on div "true false true false Workflow Set Inputs Inputs Condition If city is provided …" at bounding box center [210, 103] width 395 height 181
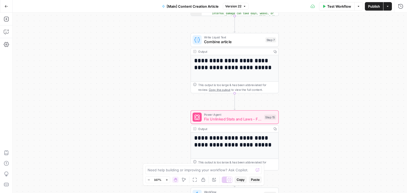
drag, startPoint x: 147, startPoint y: 129, endPoint x: 137, endPoint y: 47, distance: 82.7
click at [137, 47] on div "true false true false Workflow Set Inputs Inputs Condition If city is provided …" at bounding box center [210, 103] width 395 height 181
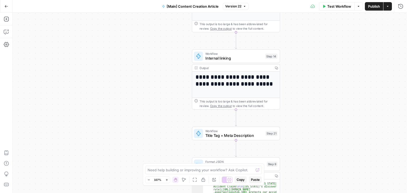
drag, startPoint x: 147, startPoint y: 136, endPoint x: 155, endPoint y: 63, distance: 73.7
click at [155, 63] on div "true false true false Workflow Set Inputs Inputs Condition If city is provided …" at bounding box center [210, 103] width 395 height 181
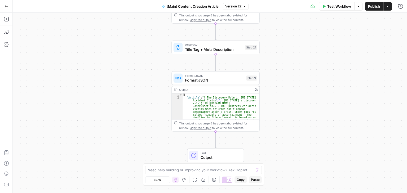
drag, startPoint x: 144, startPoint y: 62, endPoint x: 137, endPoint y: 49, distance: 14.5
click at [137, 49] on div "true false true false Workflow Set Inputs Inputs Condition If city is provided …" at bounding box center [210, 103] width 395 height 181
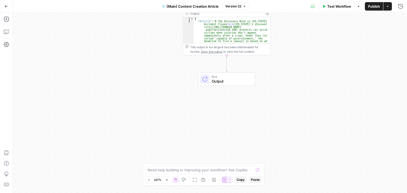
drag, startPoint x: 144, startPoint y: 137, endPoint x: 157, endPoint y: 57, distance: 80.5
click at [157, 57] on div "true false true false Workflow Set Inputs Inputs Condition If city is provided …" at bounding box center [210, 103] width 395 height 181
click at [159, 64] on div "true false true false Workflow Set Inputs Inputs Condition If city is provided …" at bounding box center [210, 103] width 395 height 181
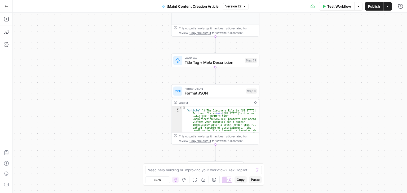
click at [146, 144] on div "true false true false Workflow Set Inputs Inputs Condition If city is provided …" at bounding box center [210, 103] width 395 height 181
click at [5, 7] on icon "button" at bounding box center [6, 6] width 3 height 2
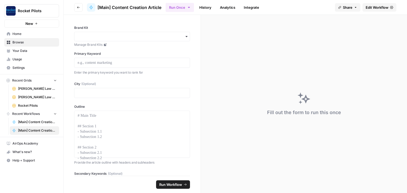
click at [78, 9] on button "Go back" at bounding box center [78, 7] width 8 height 8
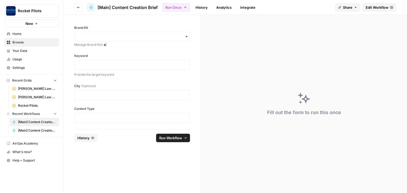
click at [79, 9] on button "Go back" at bounding box center [78, 7] width 8 height 8
click at [77, 7] on icon "button" at bounding box center [78, 7] width 3 height 3
click at [77, 6] on button "Go back" at bounding box center [78, 7] width 8 height 8
click at [15, 33] on span "Home" at bounding box center [34, 34] width 44 height 5
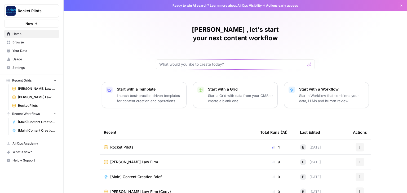
click at [113, 145] on span "Rocket Pilots" at bounding box center [121, 147] width 23 height 5
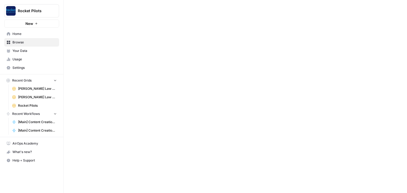
click at [113, 137] on div at bounding box center [236, 96] width 344 height 193
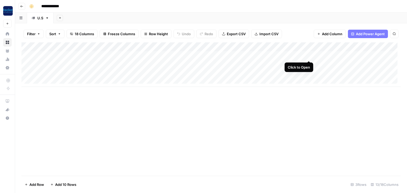
click at [307, 56] on div "Add Column" at bounding box center [211, 64] width 380 height 45
